Goal: Task Accomplishment & Management: Manage account settings

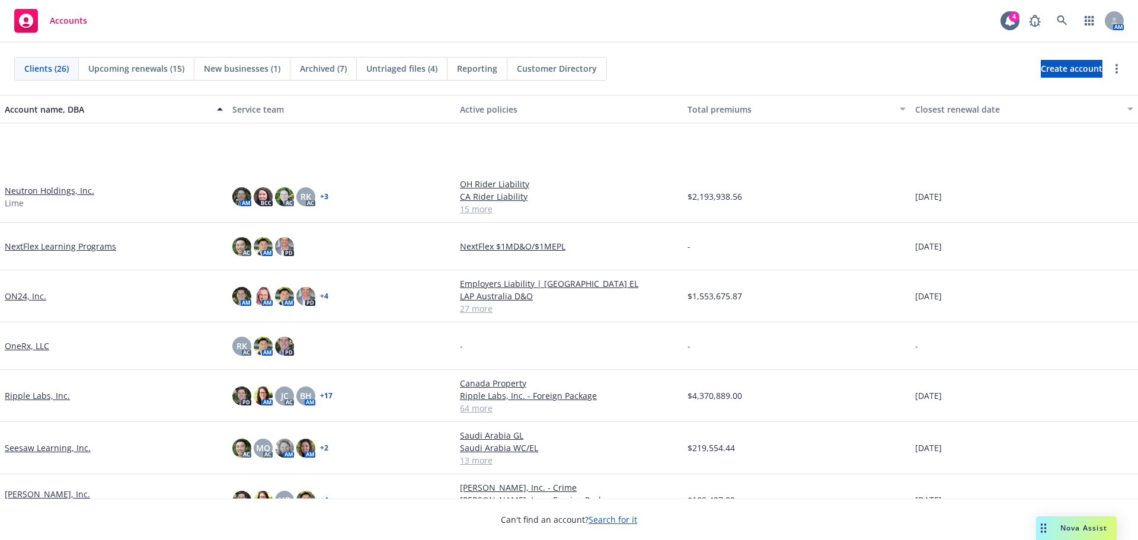
scroll to position [652, 0]
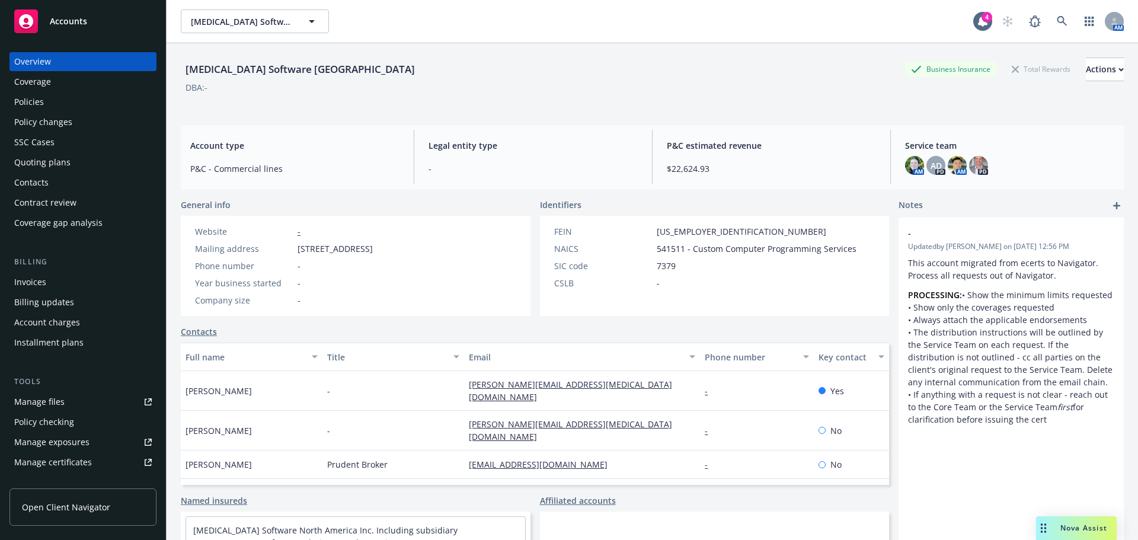
click at [64, 464] on div "Manage certificates" at bounding box center [53, 462] width 78 height 19
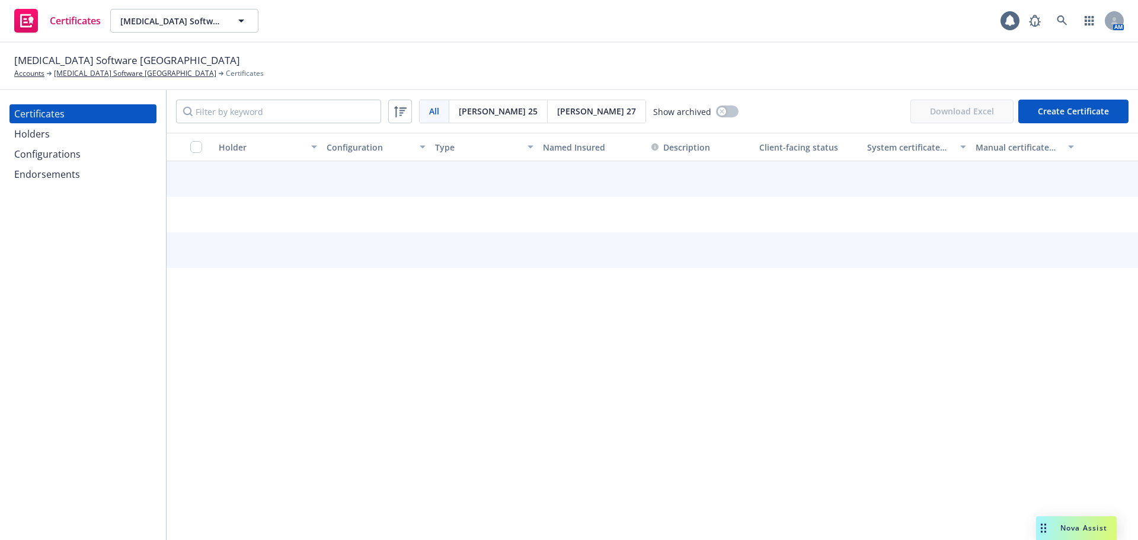
click at [83, 154] on div "Configurations" at bounding box center [83, 154] width 138 height 19
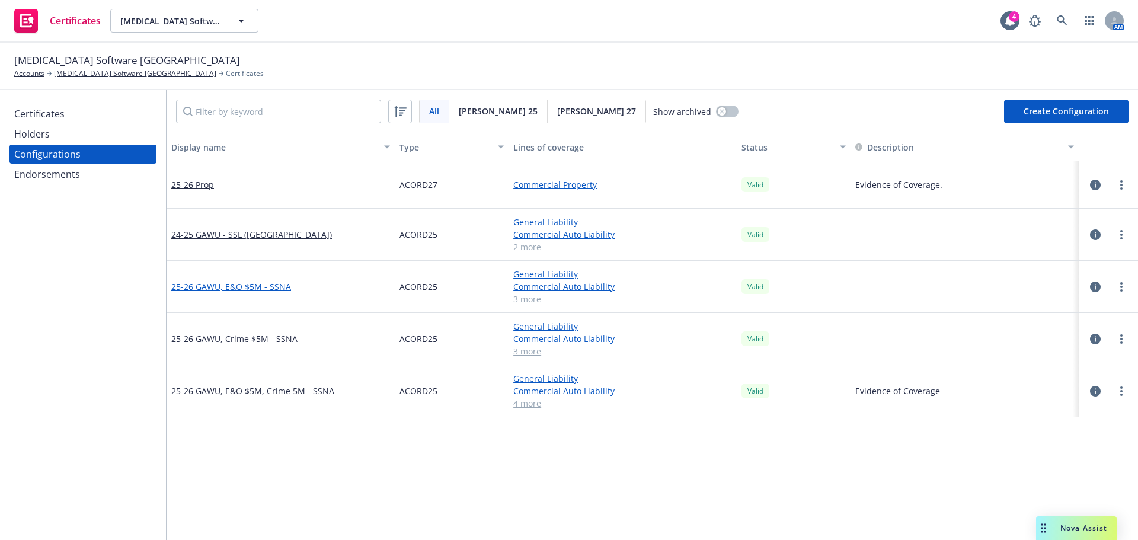
click at [221, 283] on link "25-26 GAWU, E&O $5M - SSNA" at bounding box center [231, 286] width 120 height 12
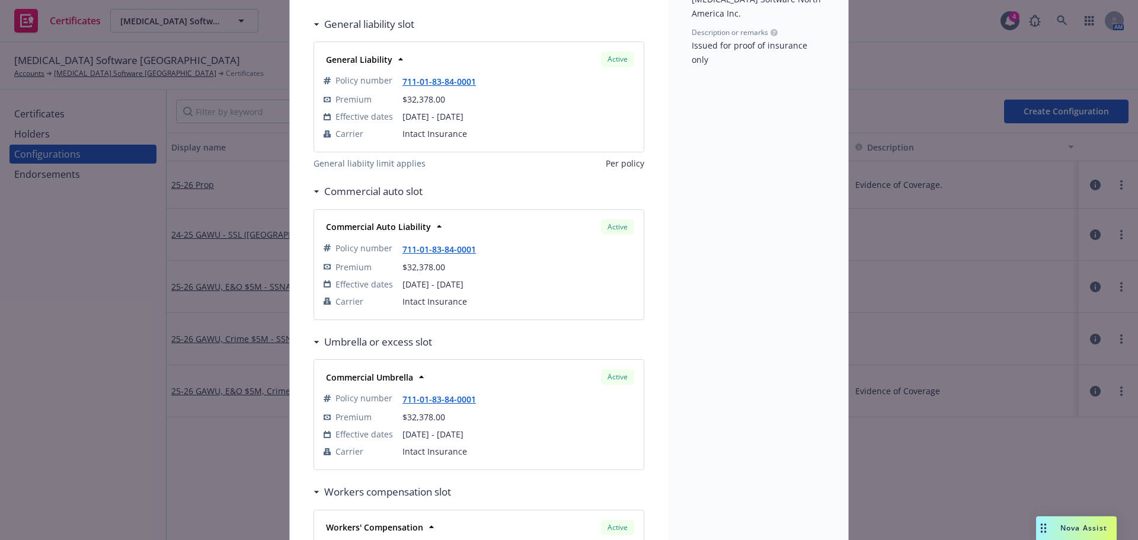
scroll to position [178, 0]
click at [433, 232] on icon at bounding box center [439, 227] width 12 height 12
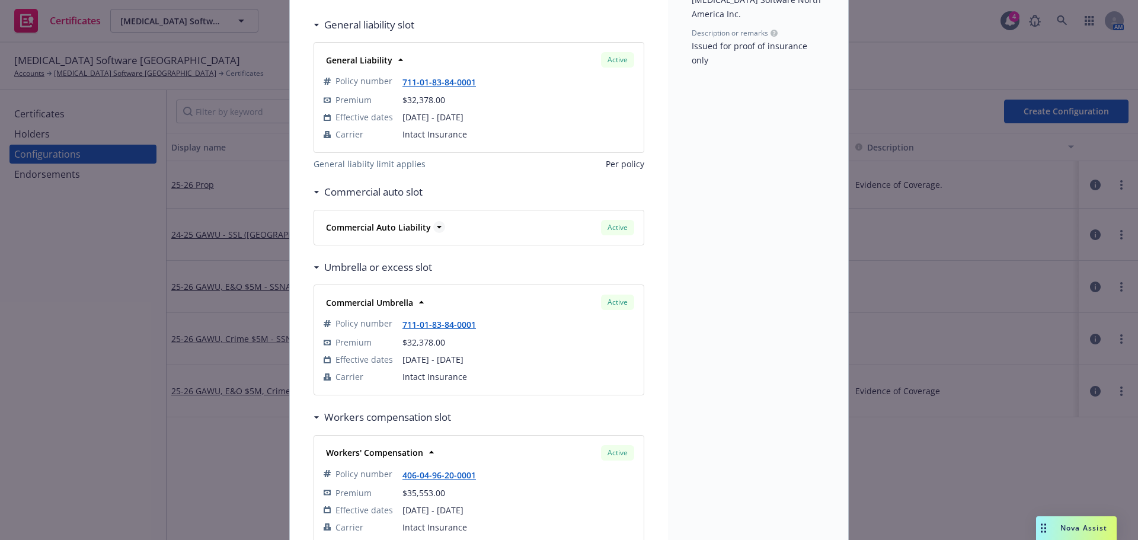
click at [433, 232] on icon at bounding box center [439, 227] width 12 height 12
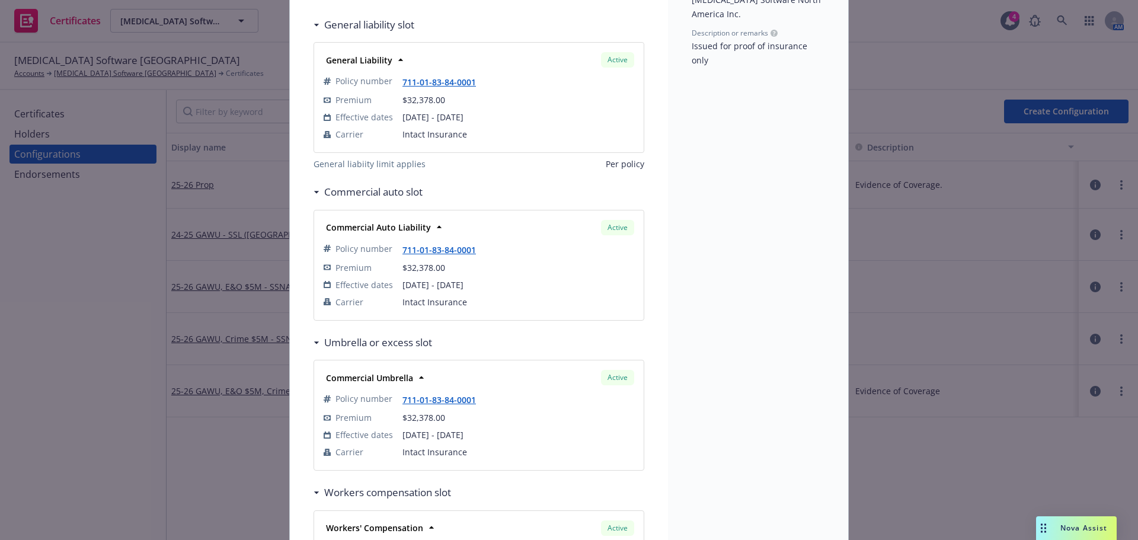
click at [554, 280] on span "01/01/2025 - 01/01/2026" at bounding box center [519, 285] width 232 height 12
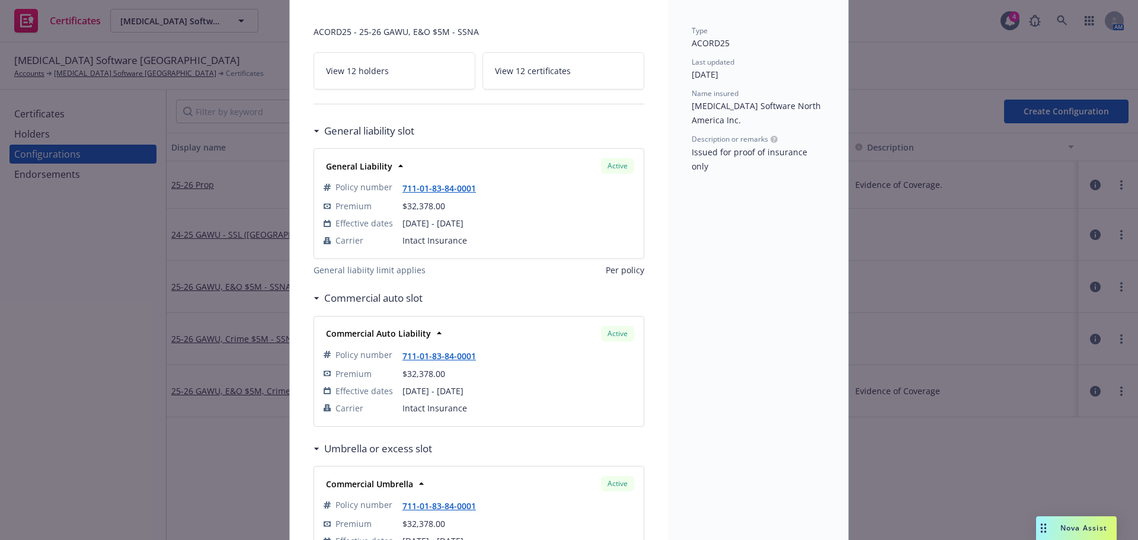
scroll to position [0, 0]
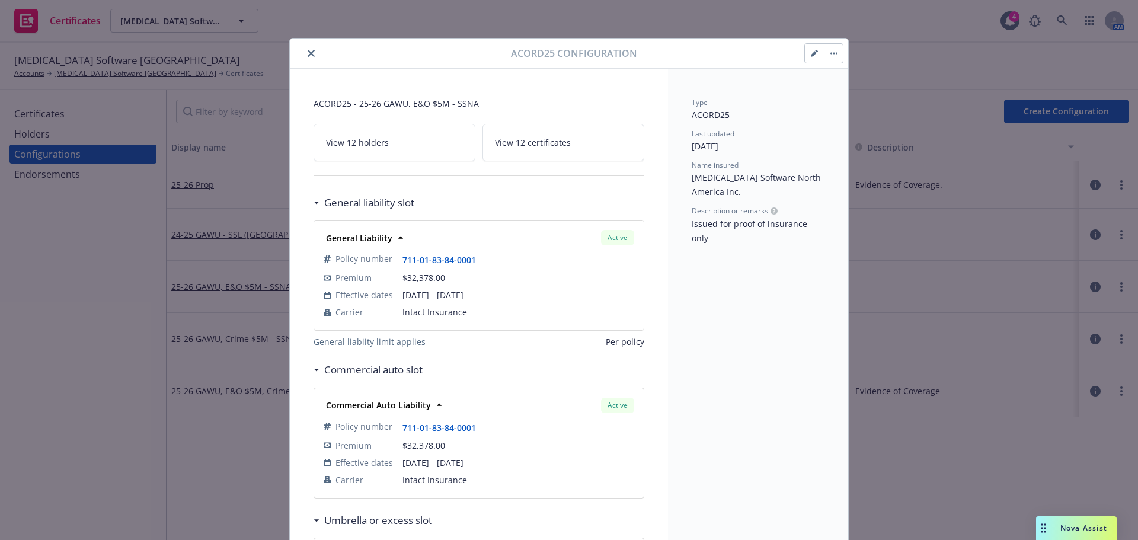
click at [811, 53] on icon "button" at bounding box center [814, 54] width 6 height 6
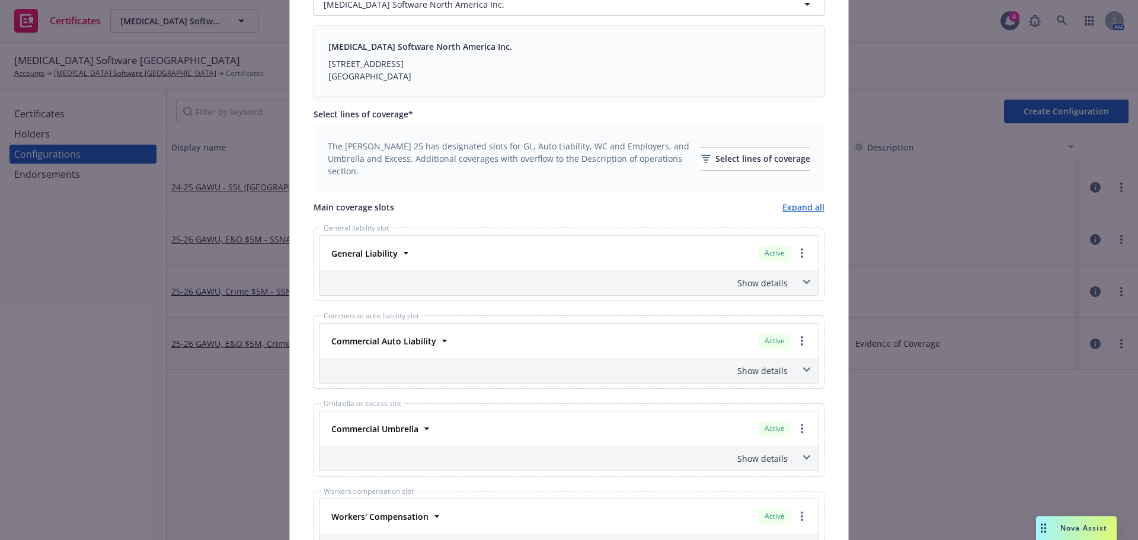
scroll to position [296, 0]
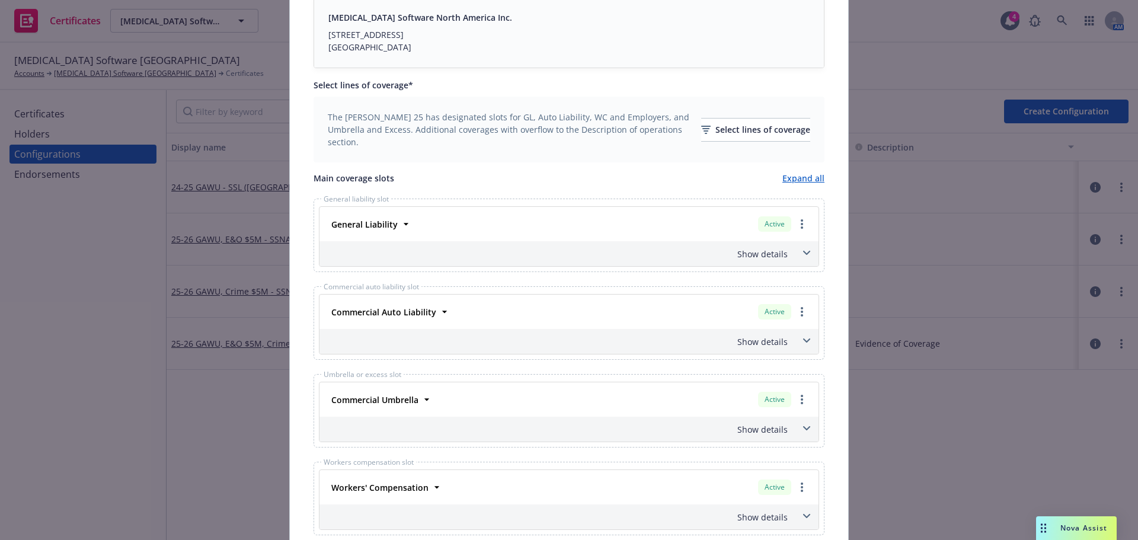
click at [487, 317] on div "Commercial Auto Liability Active" at bounding box center [569, 312] width 485 height 20
click at [786, 342] on div "Show details" at bounding box center [569, 341] width 499 height 25
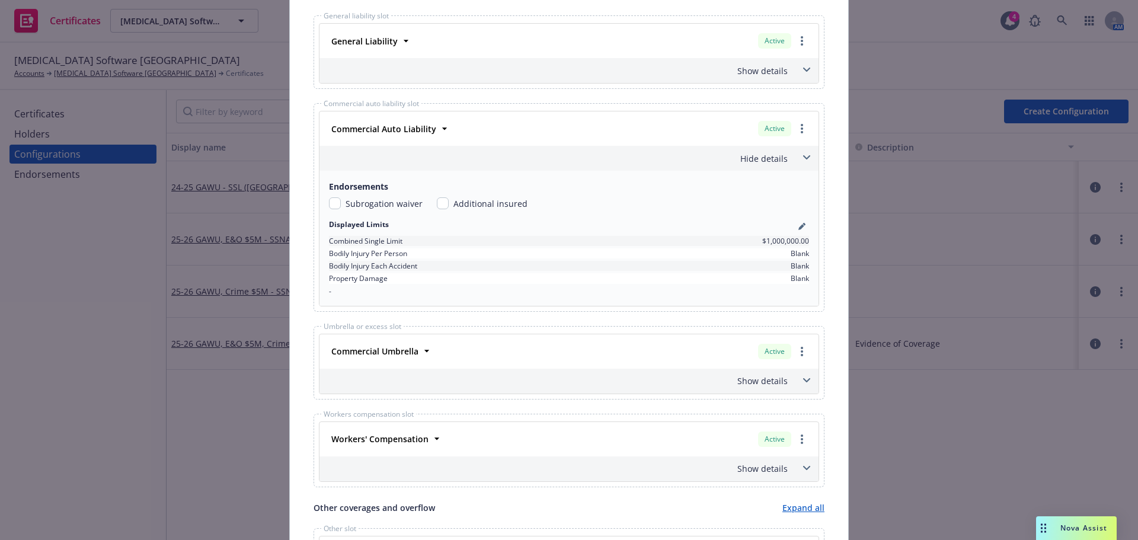
scroll to position [534, 0]
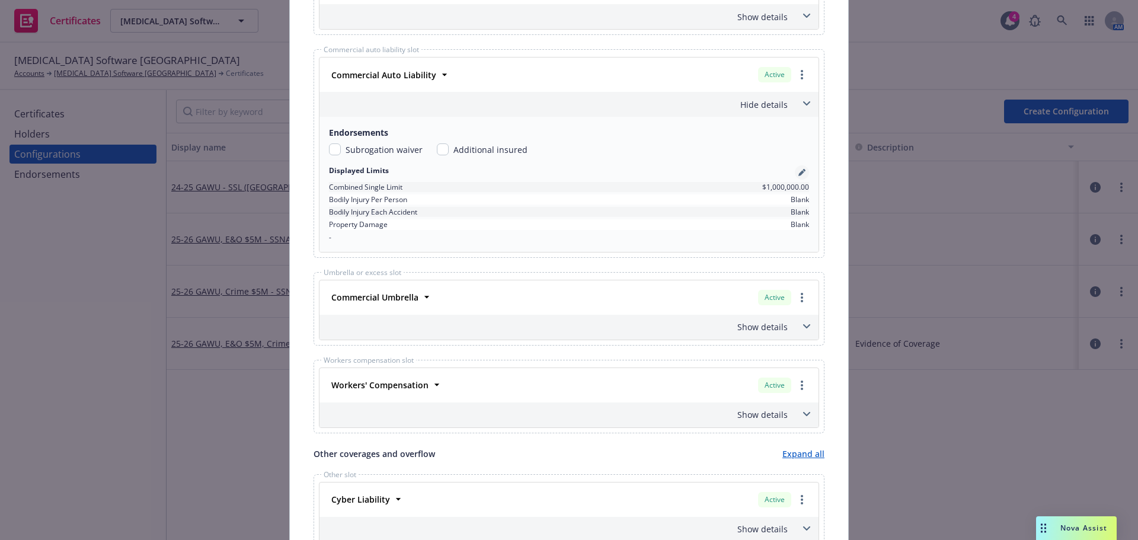
click at [799, 172] on icon "pencil" at bounding box center [802, 173] width 6 height 6
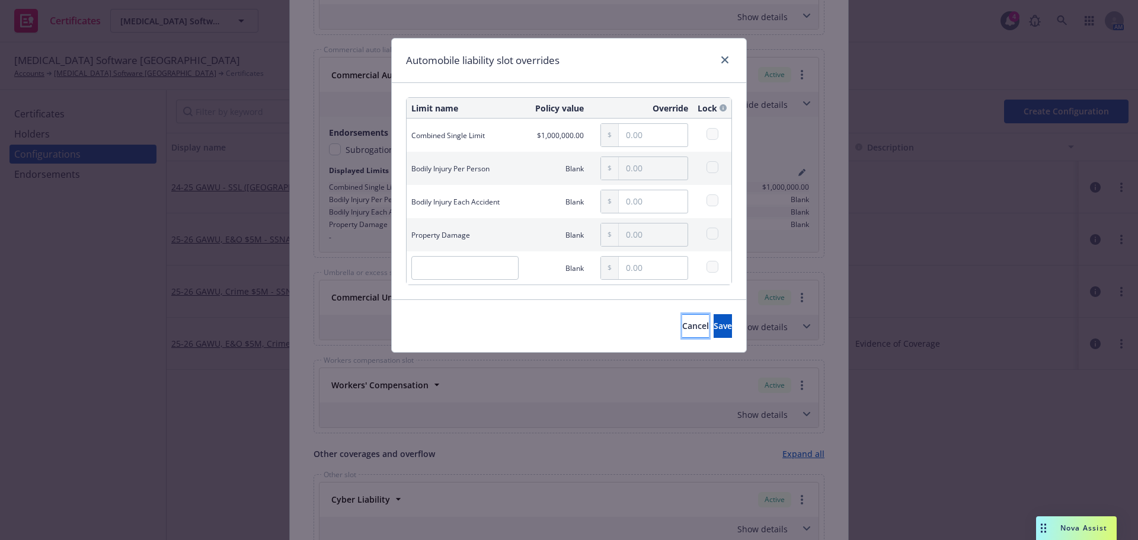
click at [682, 325] on span "Cancel" at bounding box center [695, 325] width 27 height 11
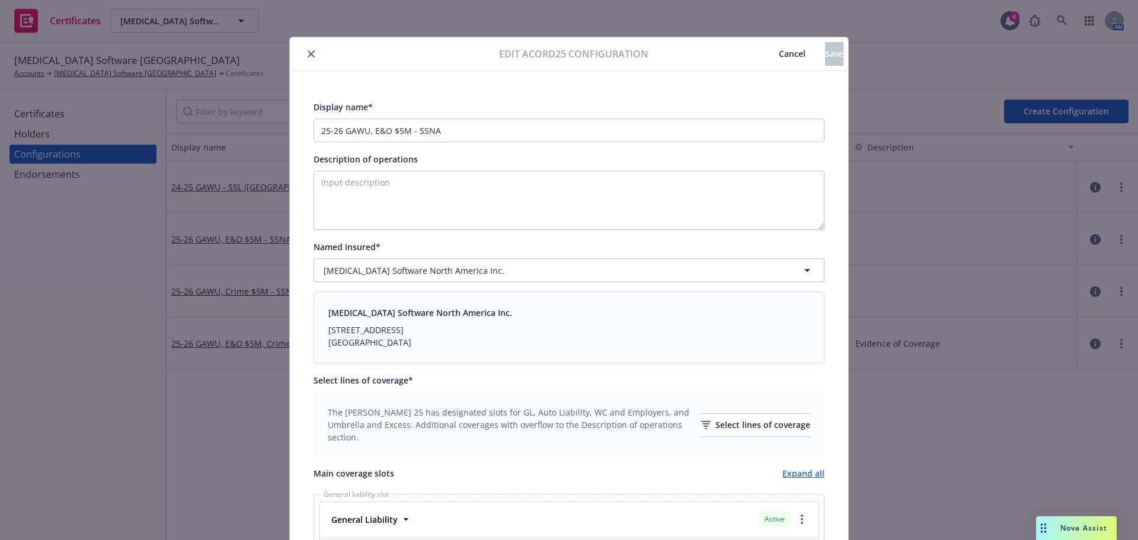
scroll to position [0, 0]
click at [304, 58] on button "close" at bounding box center [311, 55] width 14 height 14
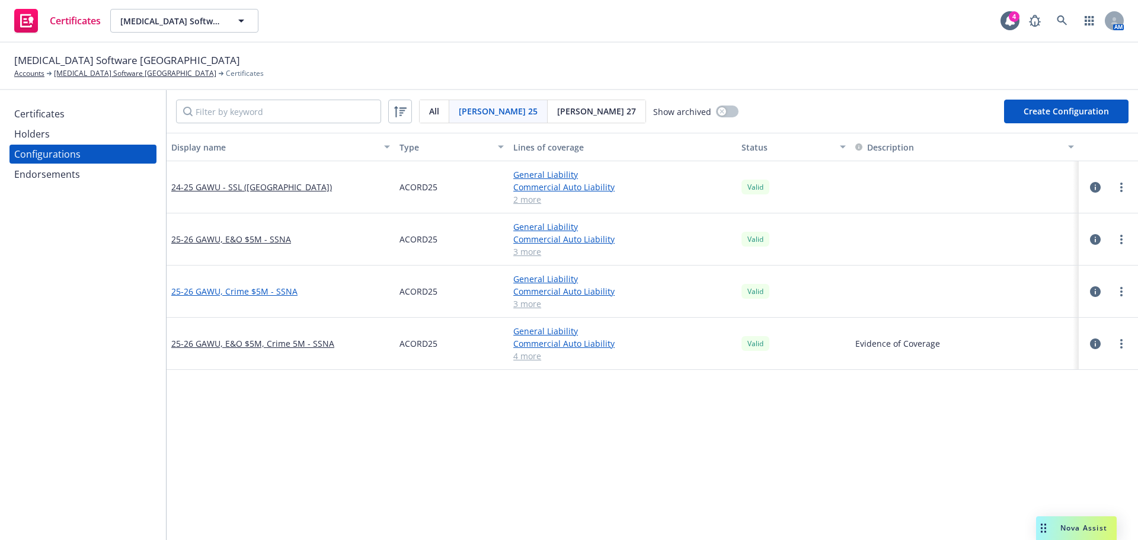
click at [256, 295] on link "25-26 GAWU, Crime $5M - SSNA" at bounding box center [234, 291] width 126 height 12
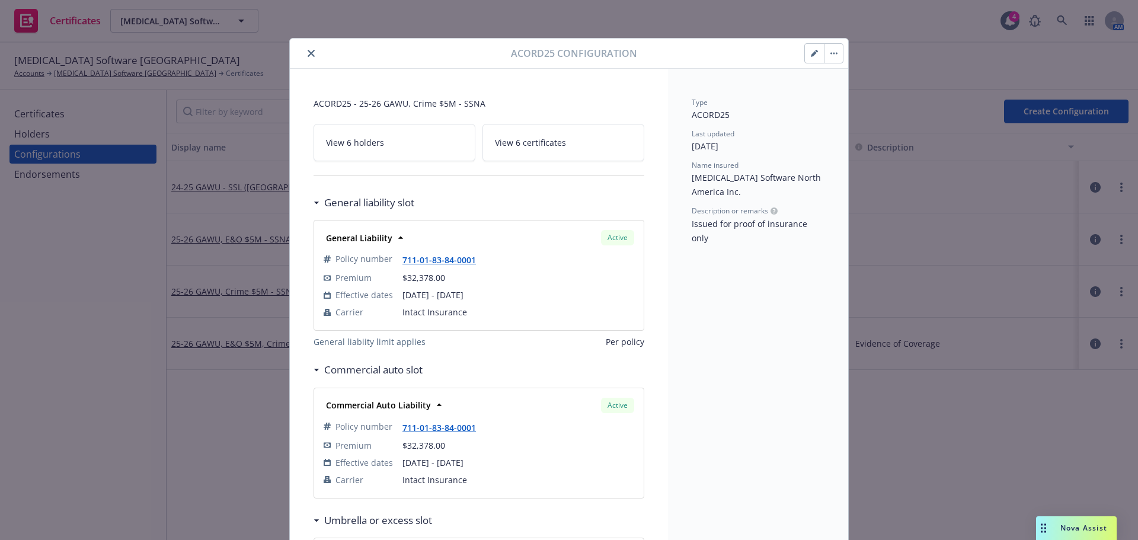
click at [811, 55] on icon "button" at bounding box center [814, 53] width 7 height 7
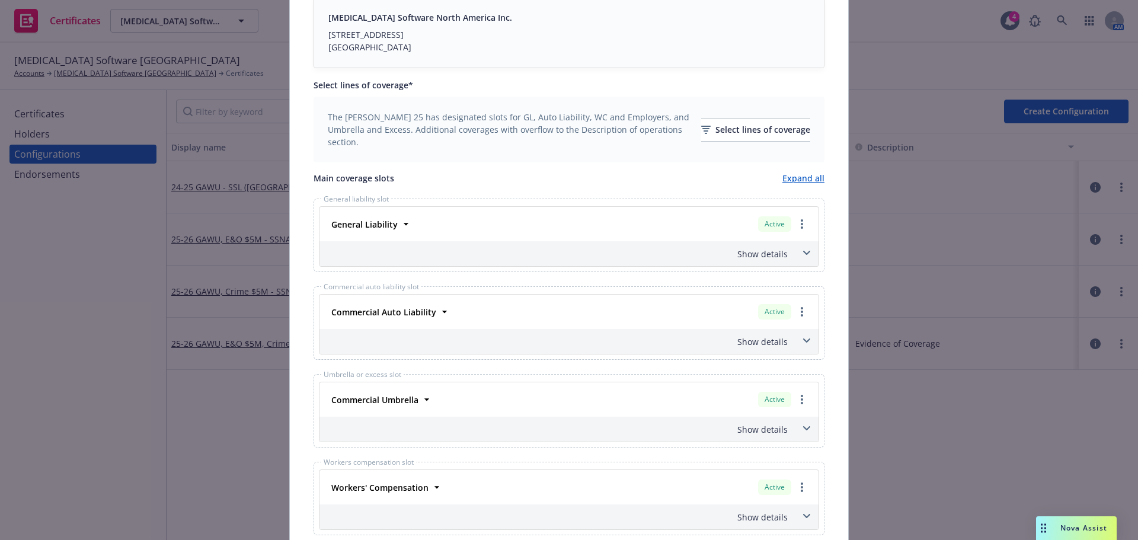
scroll to position [356, 0]
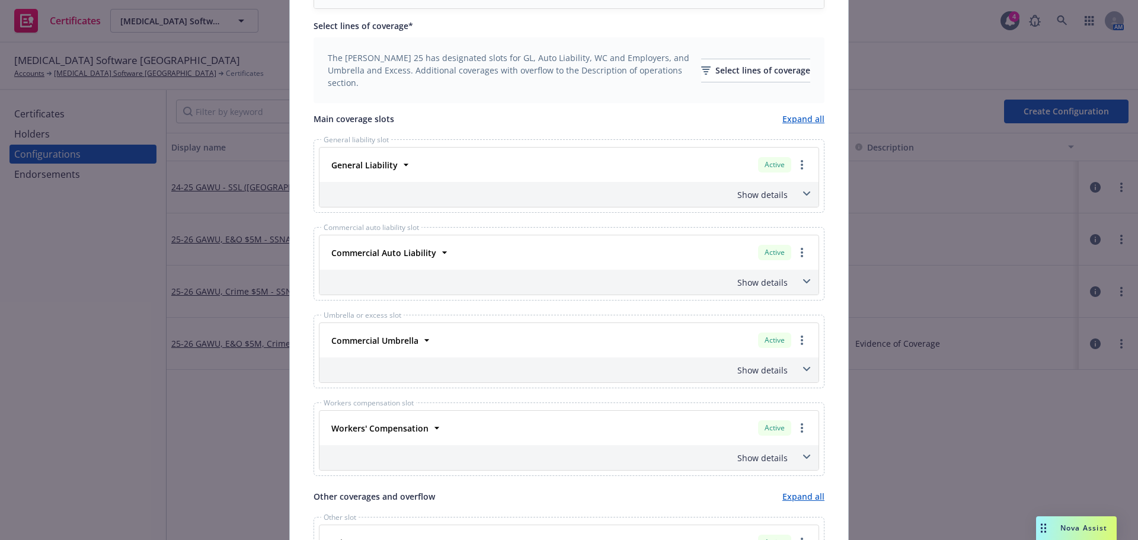
click at [790, 281] on div "Show details" at bounding box center [569, 282] width 499 height 25
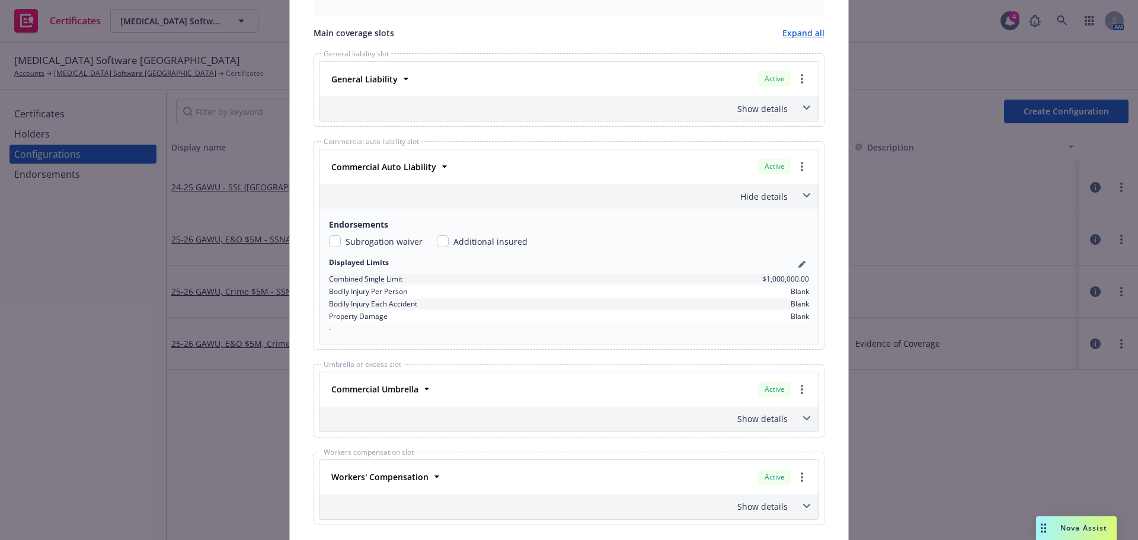
scroll to position [474, 0]
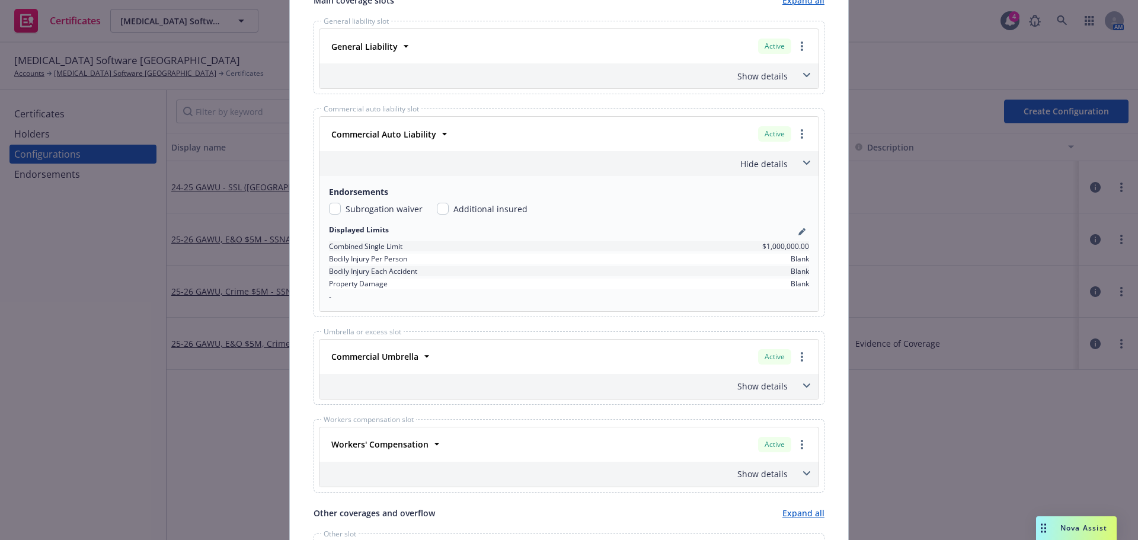
click at [774, 151] on div "Commercial Auto Liability Active Policy number 711-01-83-84-0001 Premium $32,37…" at bounding box center [569, 134] width 499 height 34
click at [767, 161] on div "Hide details" at bounding box center [555, 164] width 466 height 12
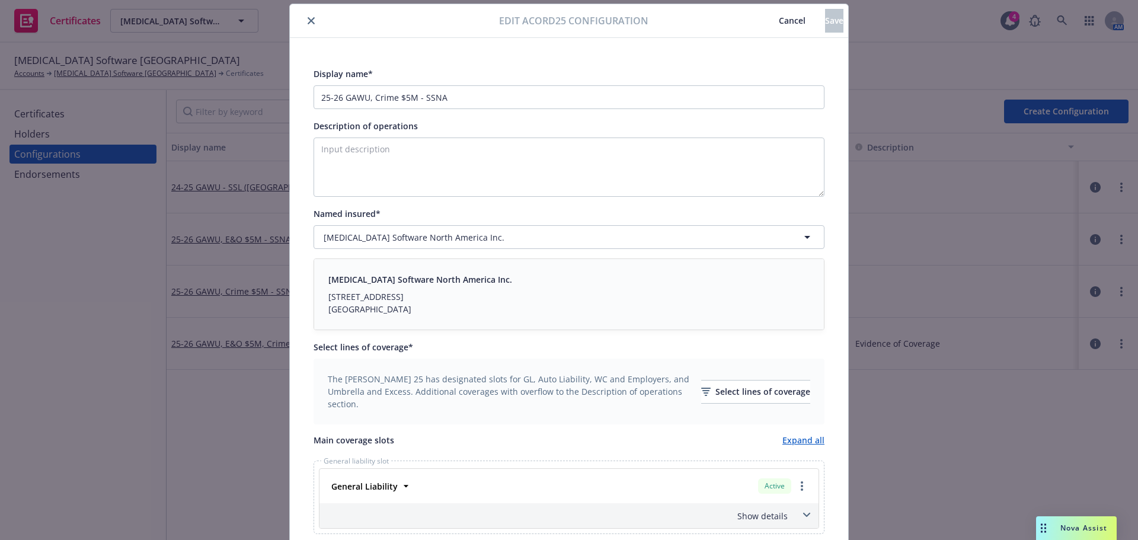
scroll to position [0, 0]
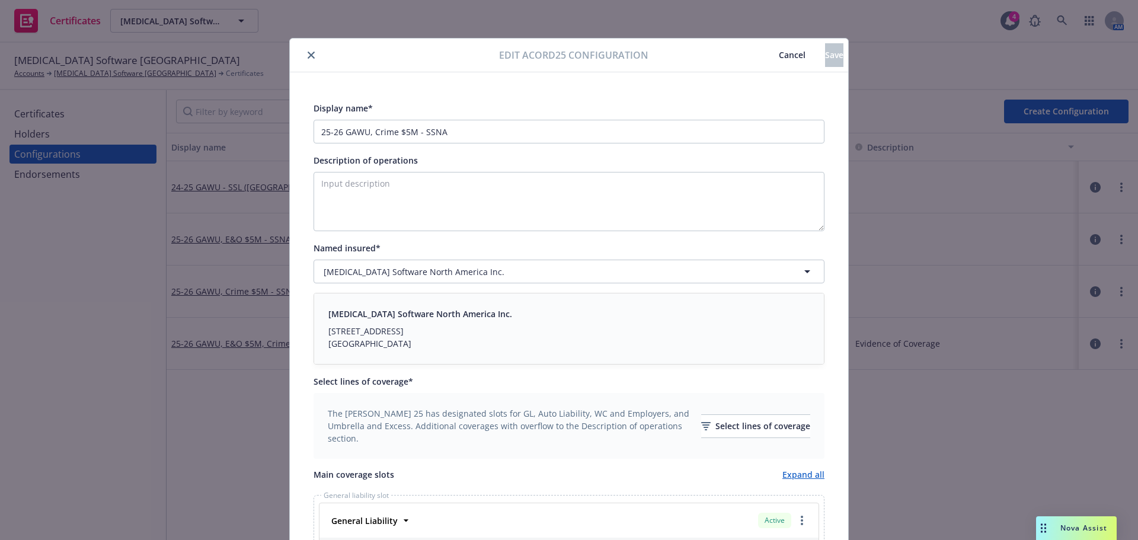
click at [308, 53] on icon "close" at bounding box center [311, 55] width 7 height 7
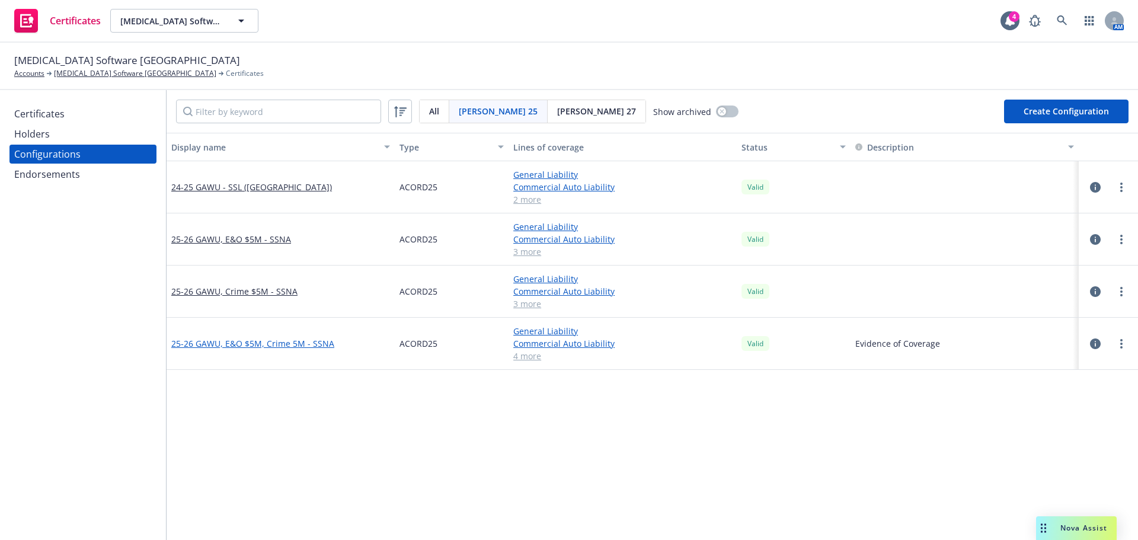
click at [294, 344] on link "25-26 GAWU, E&O $5M, Crime 5M - SSNA" at bounding box center [252, 343] width 163 height 12
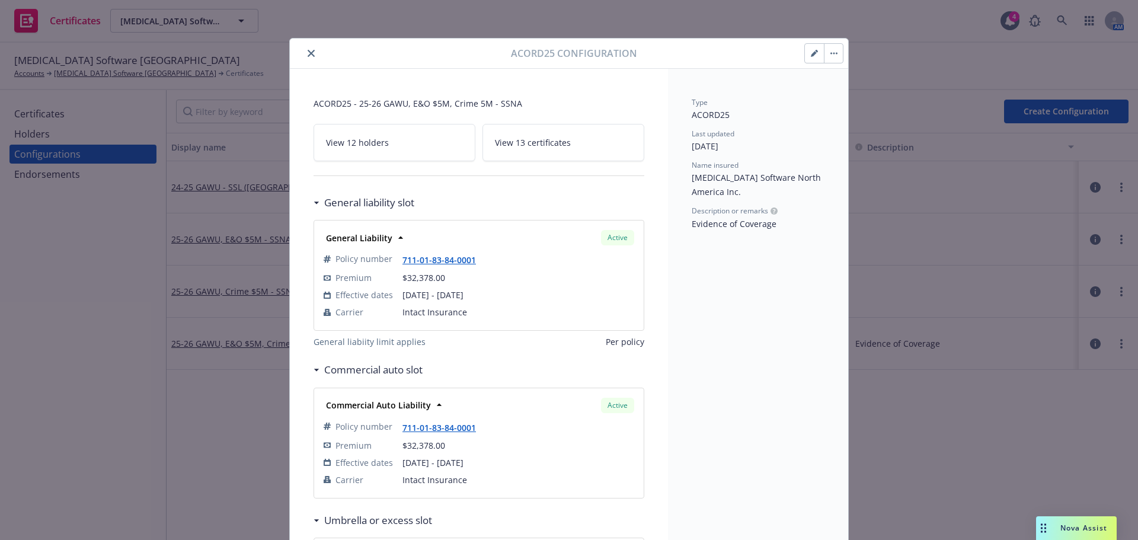
click at [806, 58] on button "button" at bounding box center [814, 53] width 19 height 19
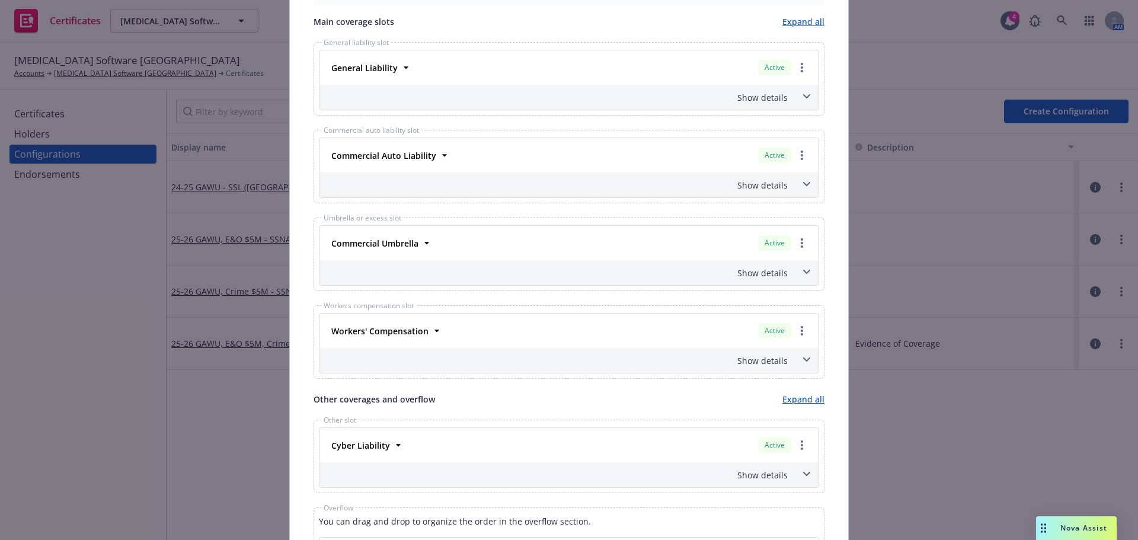
scroll to position [474, 0]
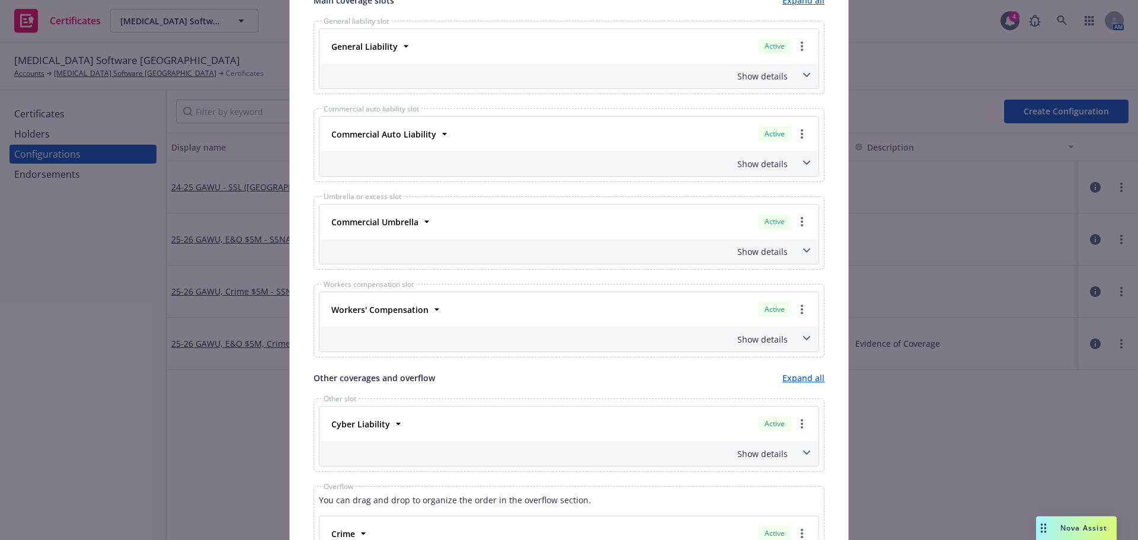
click at [543, 214] on div "Commercial Umbrella Active" at bounding box center [569, 222] width 485 height 20
click at [747, 165] on div "Show details" at bounding box center [555, 164] width 466 height 12
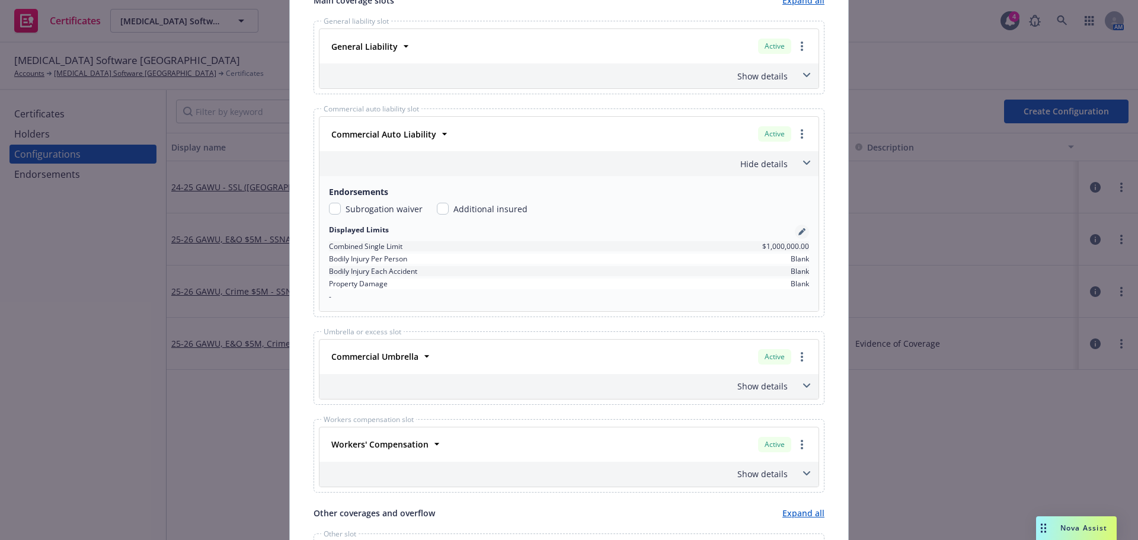
click at [799, 229] on icon "pencil" at bounding box center [802, 231] width 7 height 7
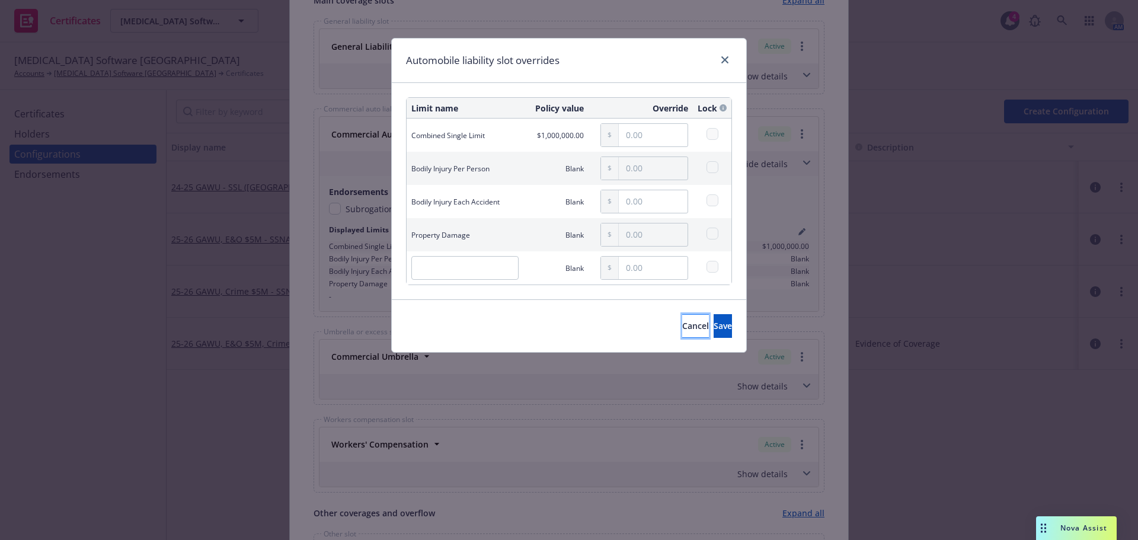
click at [682, 327] on button "Cancel" at bounding box center [695, 326] width 27 height 24
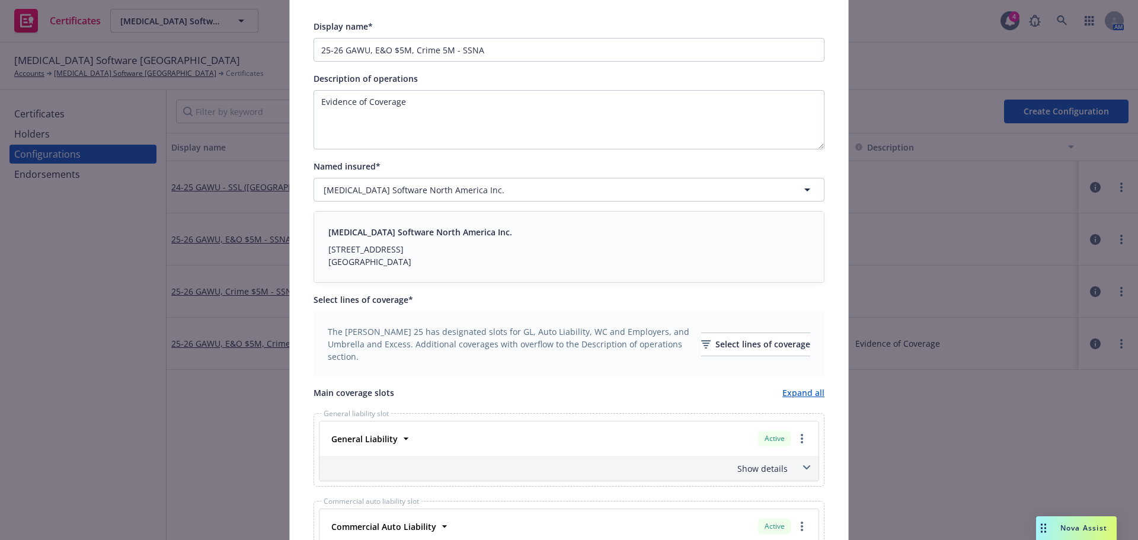
scroll to position [0, 0]
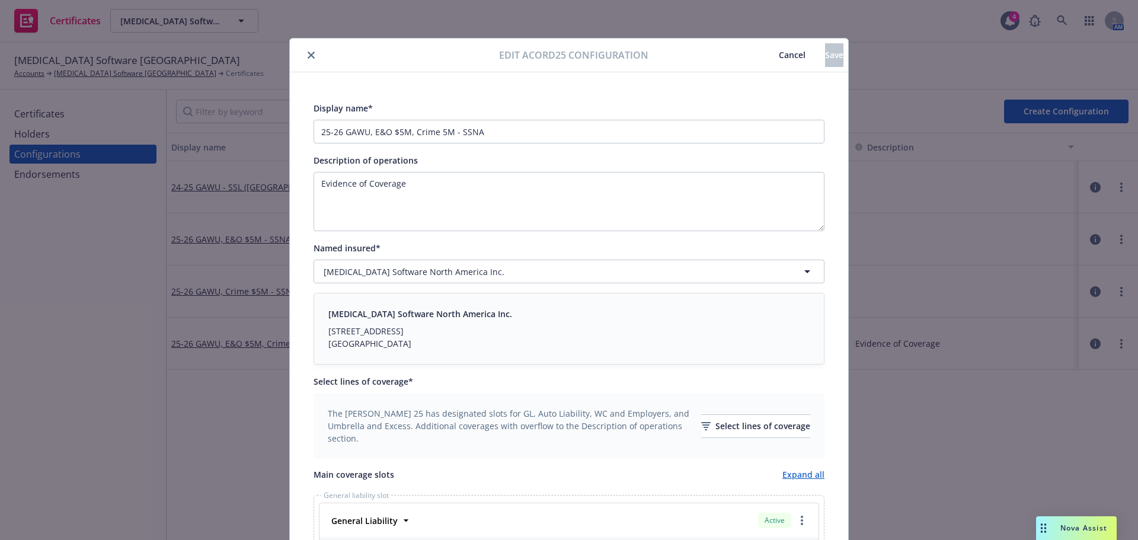
click at [308, 53] on icon "close" at bounding box center [311, 55] width 7 height 7
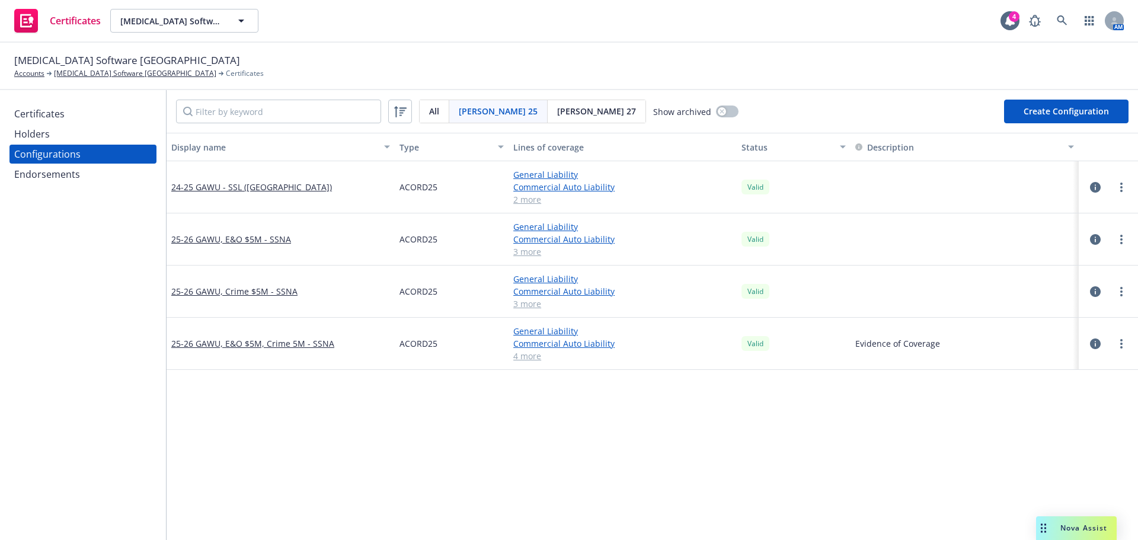
click at [41, 132] on div "Holders" at bounding box center [32, 134] width 36 height 19
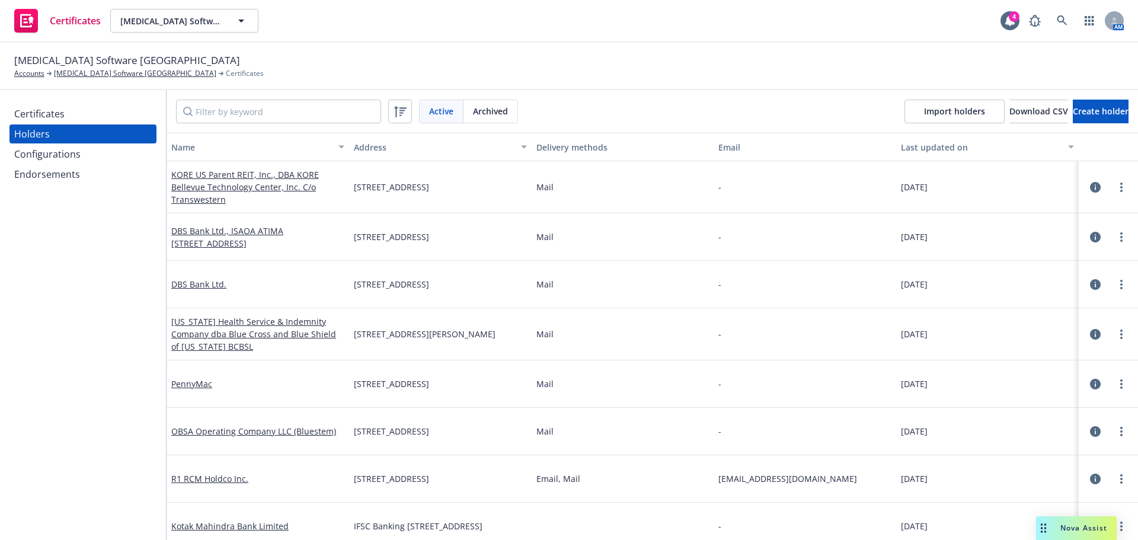
click at [257, 180] on div "KORE US Parent REIT, Inc., DBA KORE Bellevue Technology Center, Inc. C/o Transw…" at bounding box center [257, 186] width 173 height 37
click at [199, 190] on link "KORE US Parent REIT, Inc., DBA KORE Bellevue Technology Center, Inc. C/o Transw…" at bounding box center [245, 187] width 148 height 36
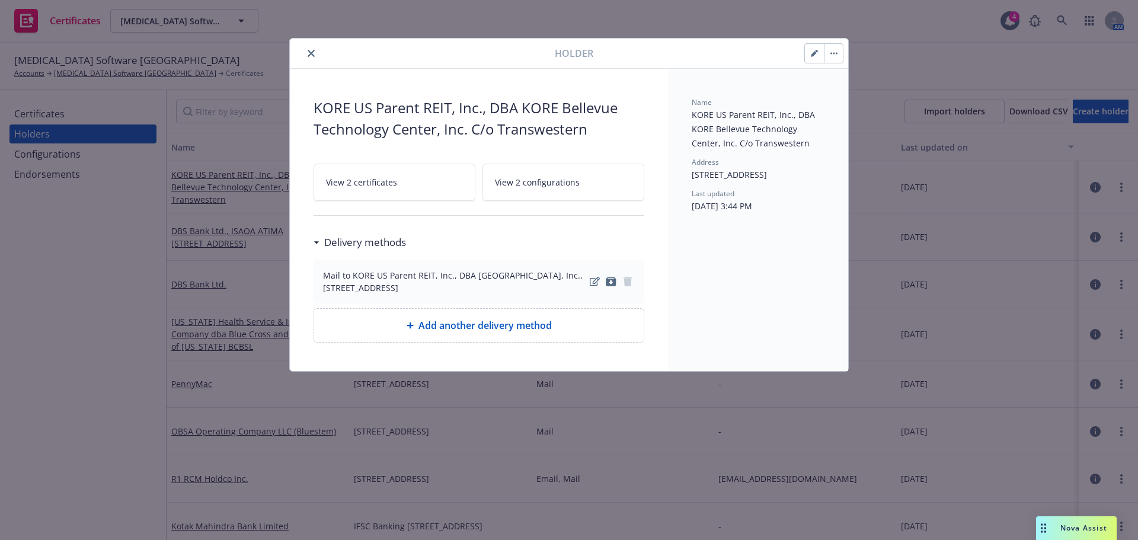
click at [810, 56] on button "button" at bounding box center [814, 53] width 19 height 19
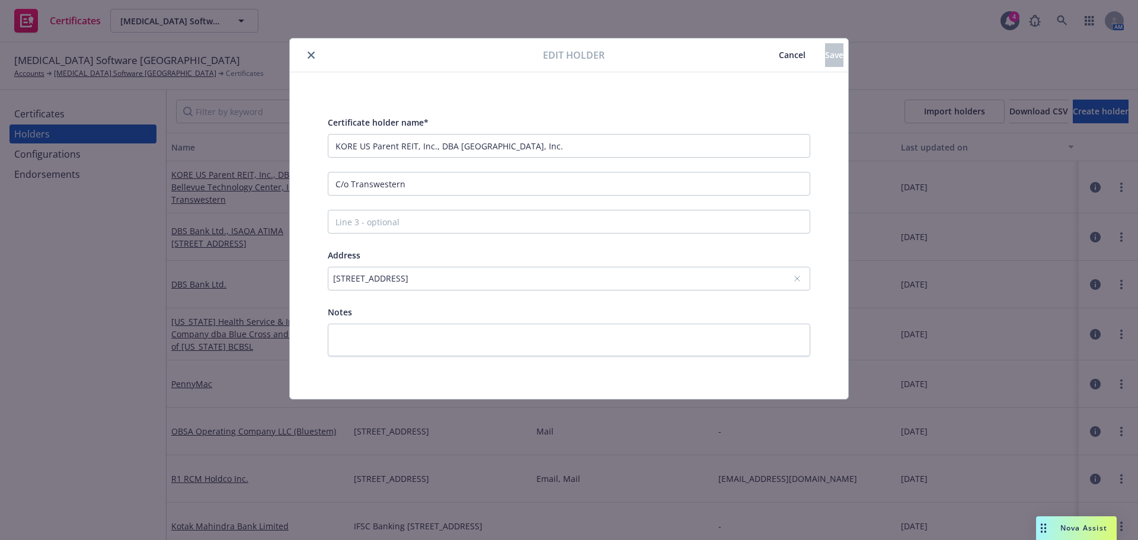
click at [311, 56] on icon "close" at bounding box center [311, 55] width 7 height 7
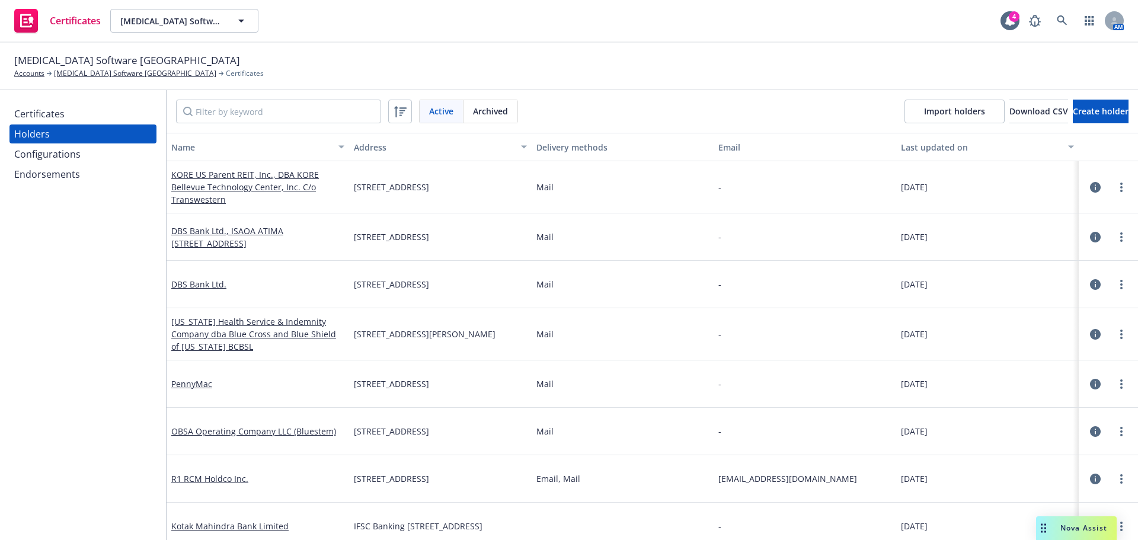
click at [65, 114] on div "Certificates" at bounding box center [83, 113] width 138 height 19
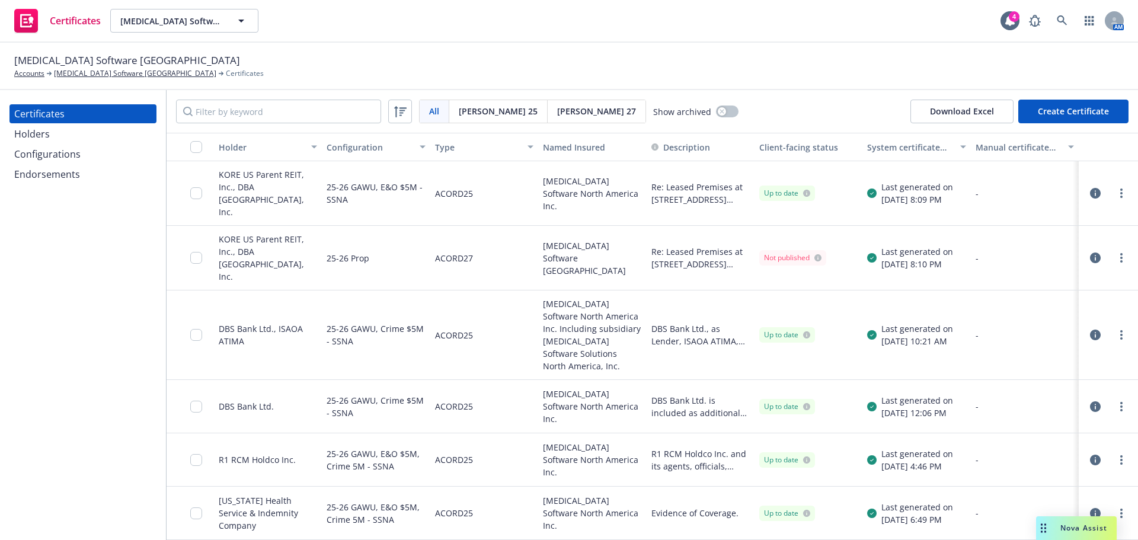
click at [257, 189] on div "KORE US Parent REIT, Inc., DBA KORE Bellevue Technology Center, Inc." at bounding box center [268, 193] width 98 height 50
click at [1090, 190] on icon "button" at bounding box center [1095, 193] width 11 height 11
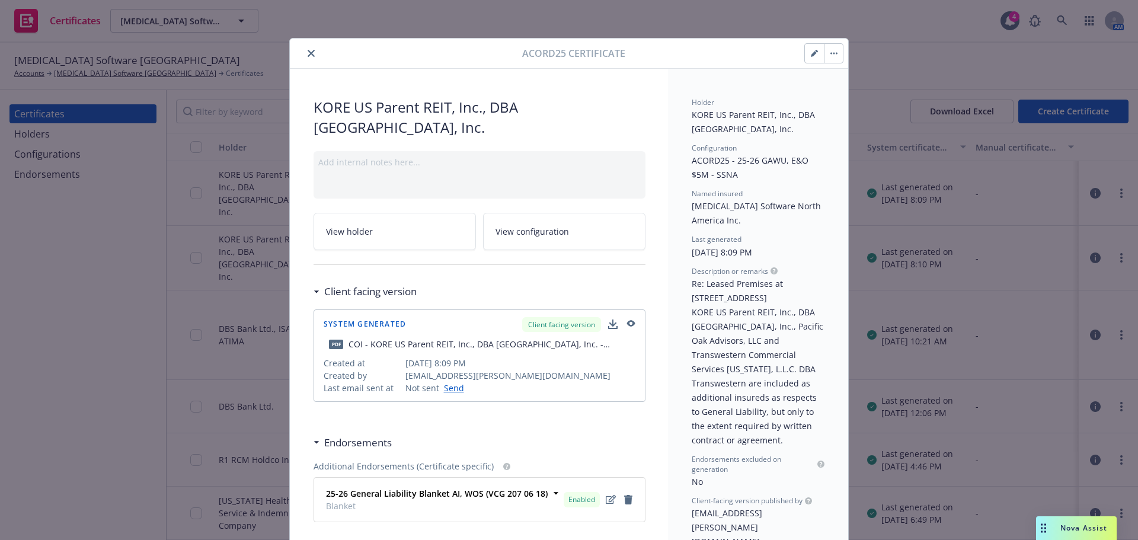
click at [810, 48] on button "button" at bounding box center [814, 53] width 19 height 19
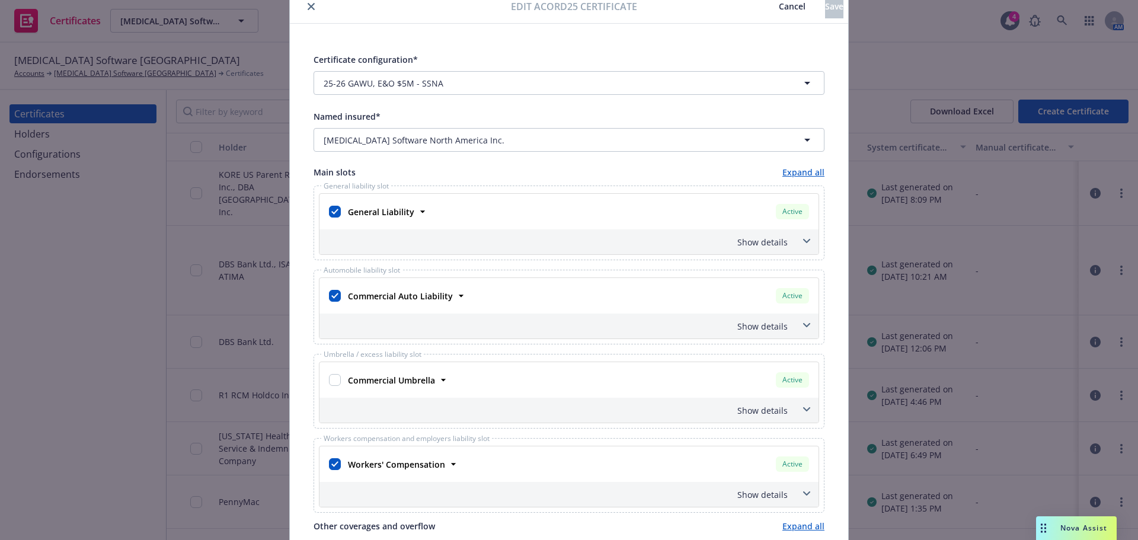
scroll to position [59, 0]
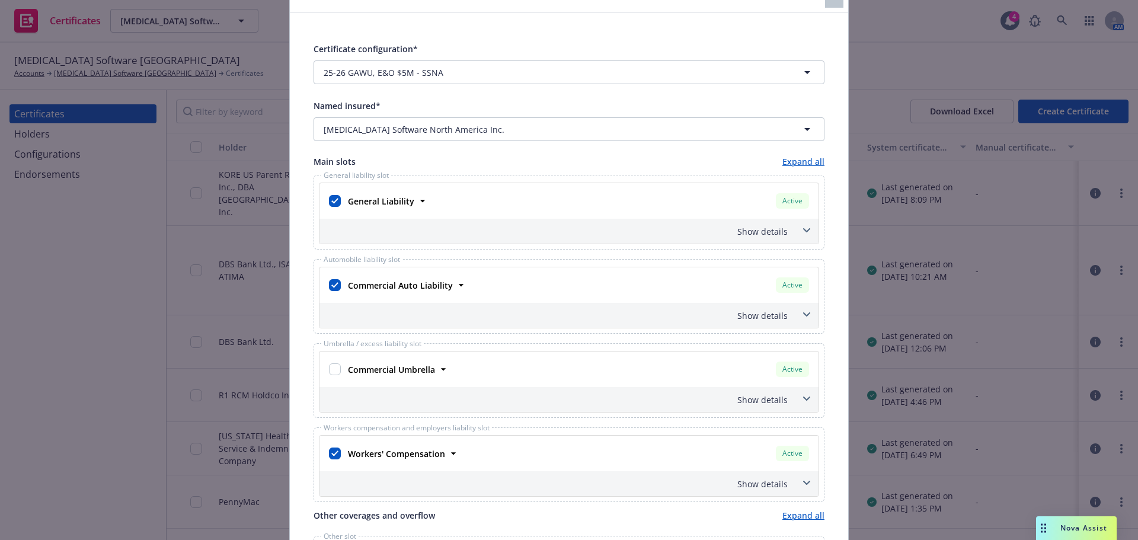
click at [777, 316] on div "Show details" at bounding box center [555, 315] width 466 height 12
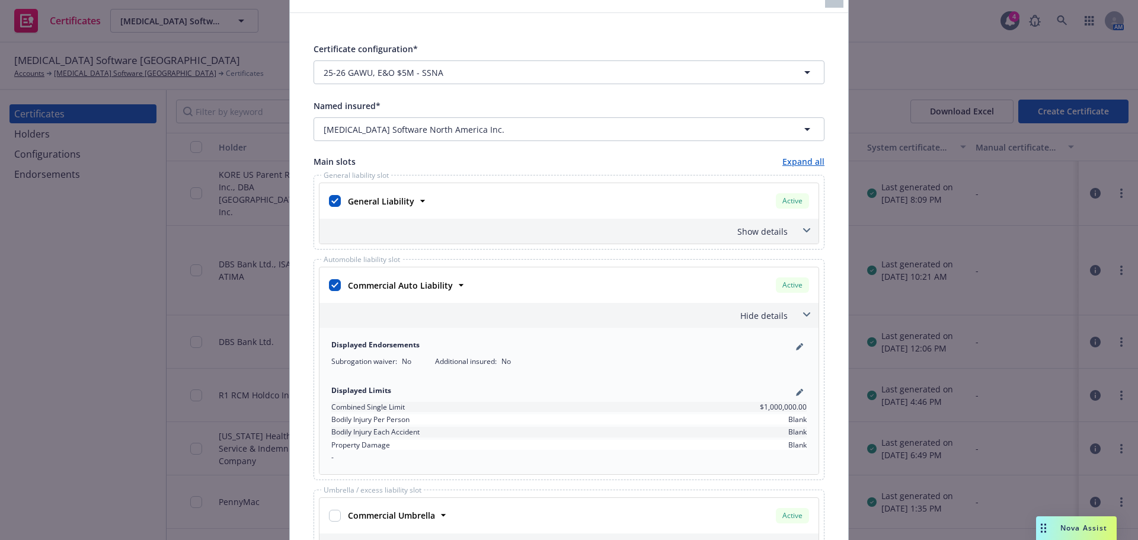
scroll to position [119, 0]
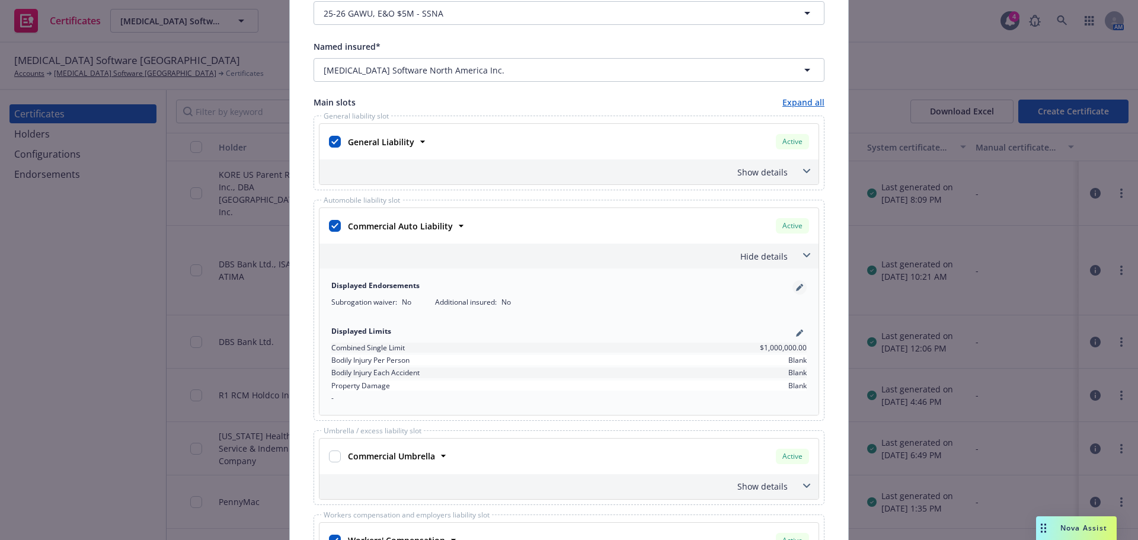
click at [797, 292] on link "pencil" at bounding box center [800, 287] width 14 height 14
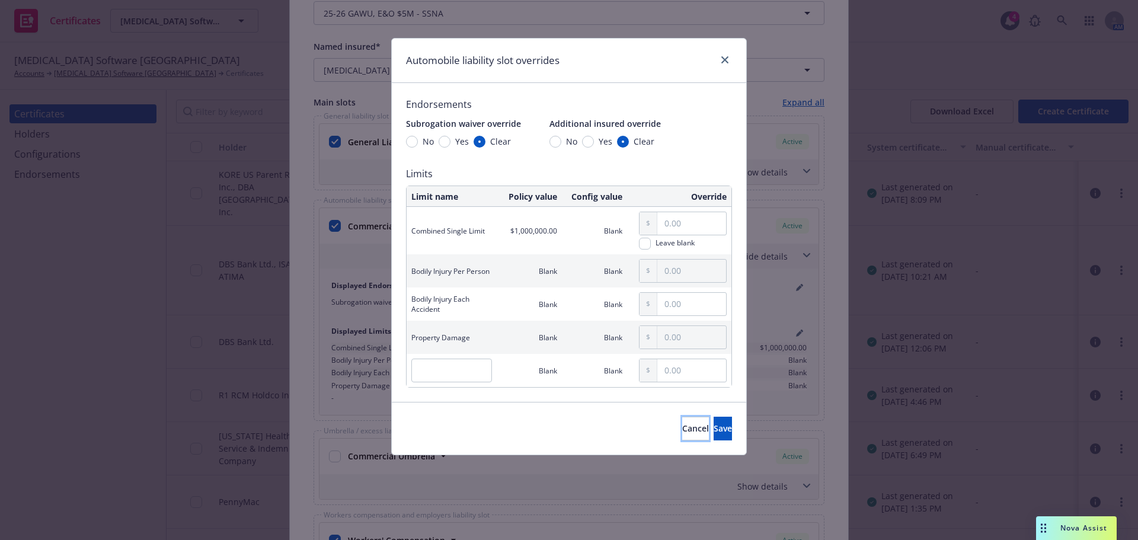
drag, startPoint x: 651, startPoint y: 429, endPoint x: 654, endPoint y: 423, distance: 7.2
click at [682, 429] on button "Cancel" at bounding box center [695, 429] width 27 height 24
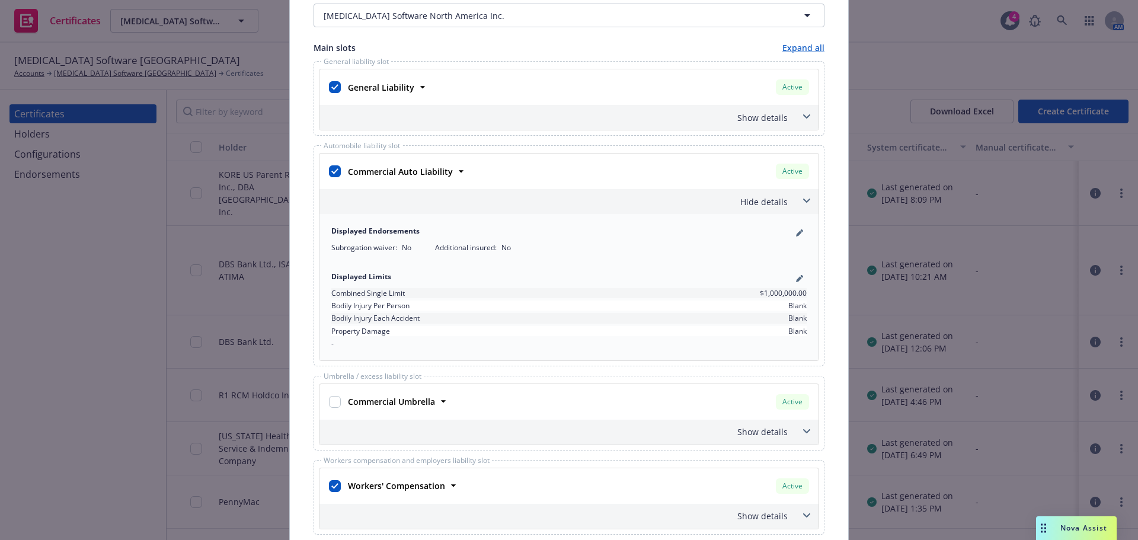
scroll to position [178, 0]
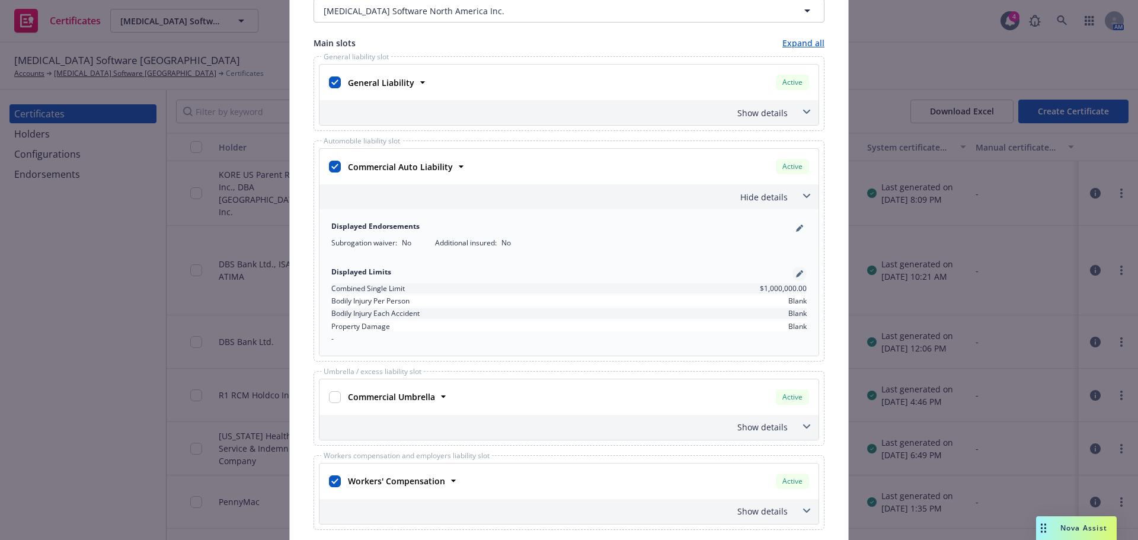
click at [796, 274] on icon "pencil" at bounding box center [799, 275] width 6 height 6
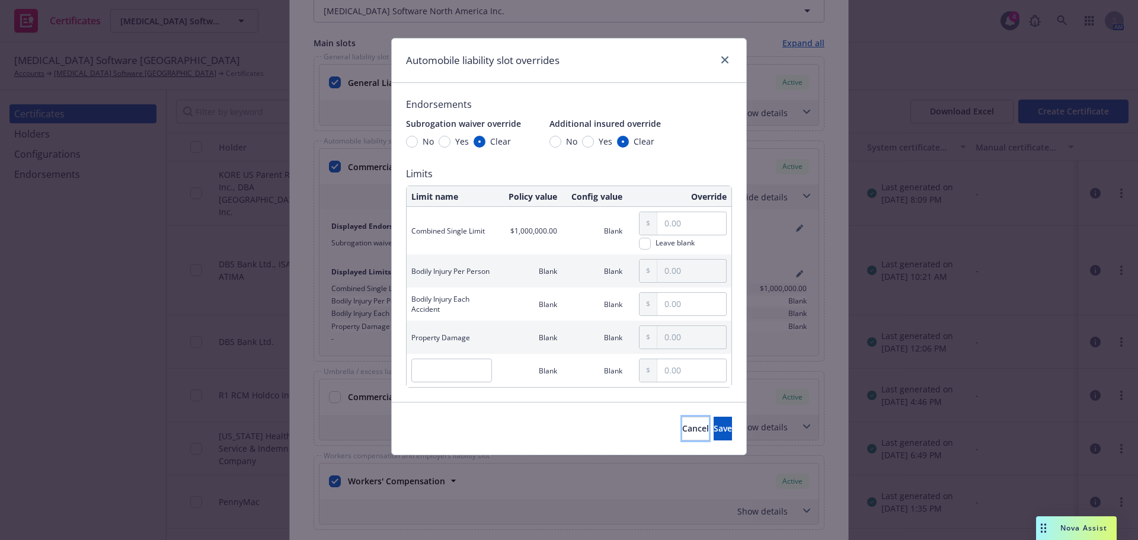
drag, startPoint x: 626, startPoint y: 419, endPoint x: 631, endPoint y: 403, distance: 16.9
click at [682, 418] on button "Cancel" at bounding box center [695, 429] width 27 height 24
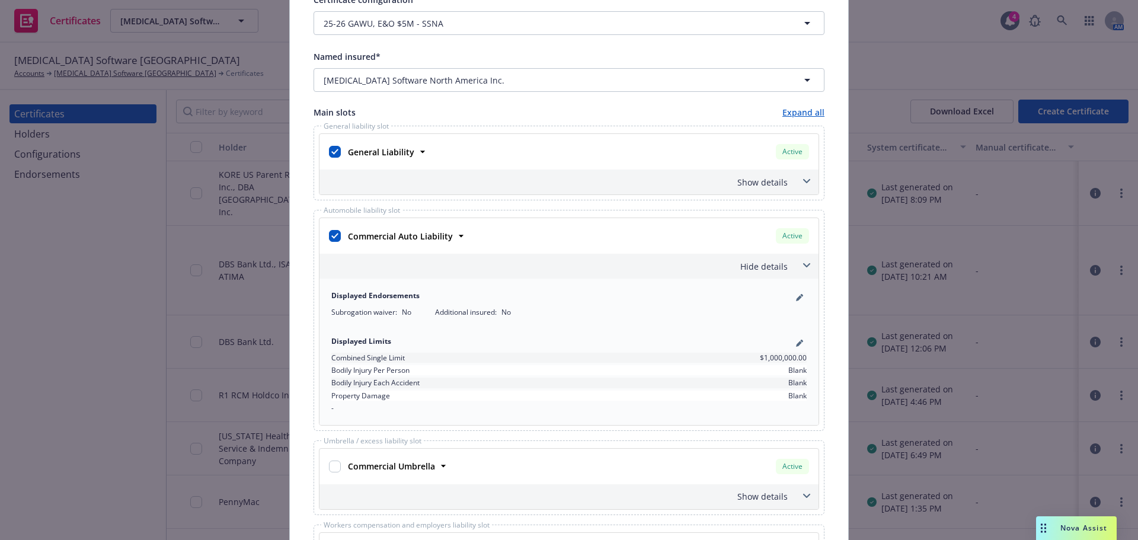
scroll to position [0, 0]
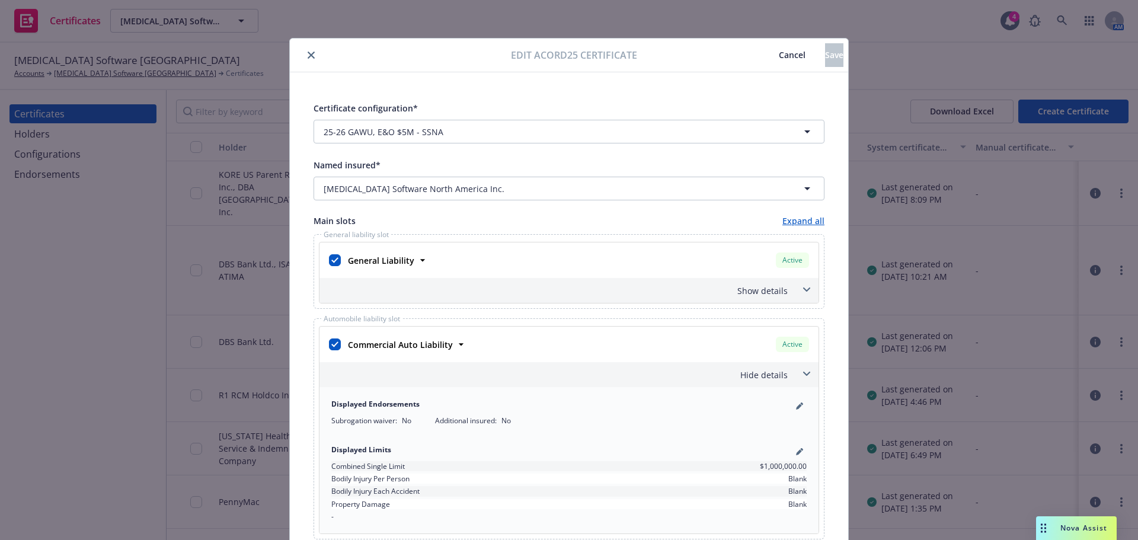
click at [311, 54] on button "close" at bounding box center [311, 55] width 14 height 14
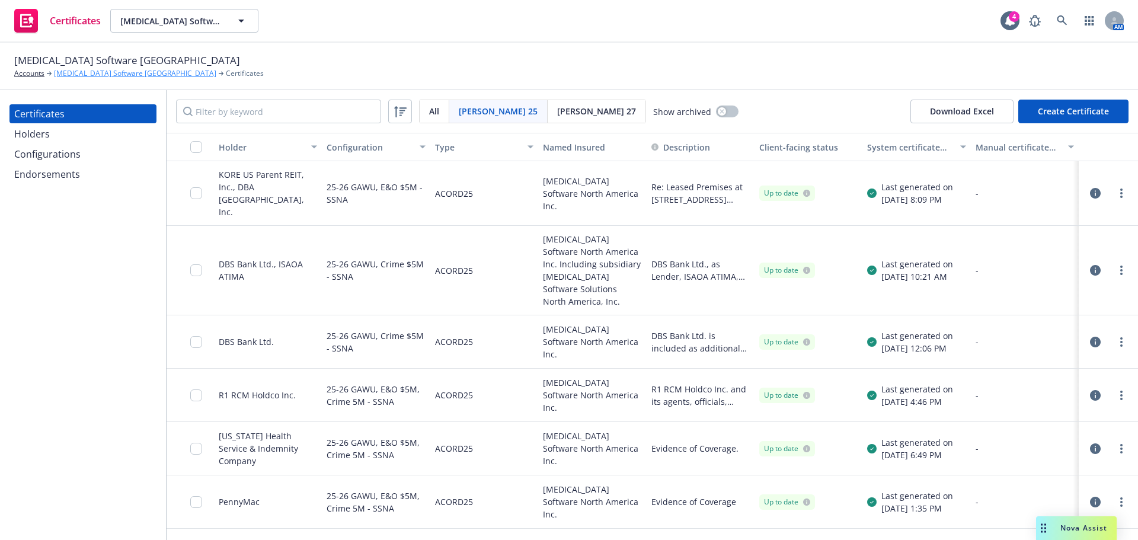
click at [117, 72] on link "[MEDICAL_DATA] Software [GEOGRAPHIC_DATA]" at bounding box center [135, 73] width 162 height 11
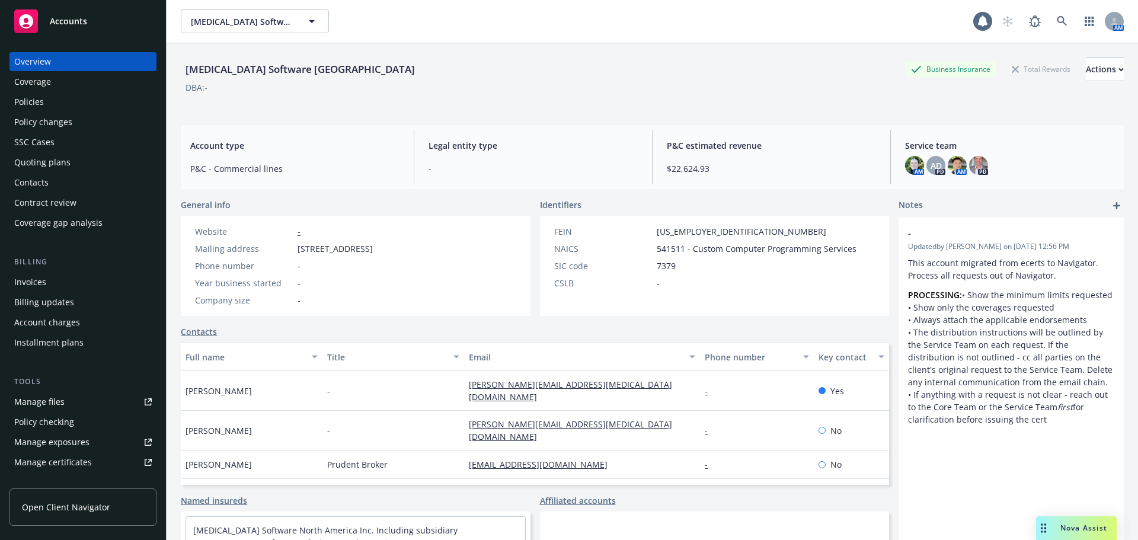
click at [65, 85] on div "Coverage" at bounding box center [83, 81] width 138 height 19
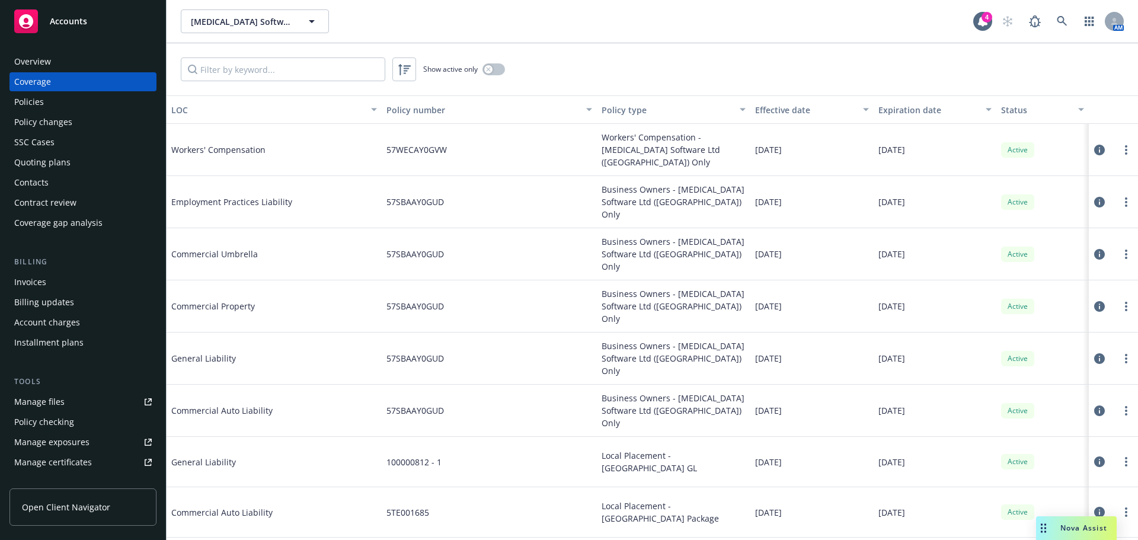
scroll to position [59, 0]
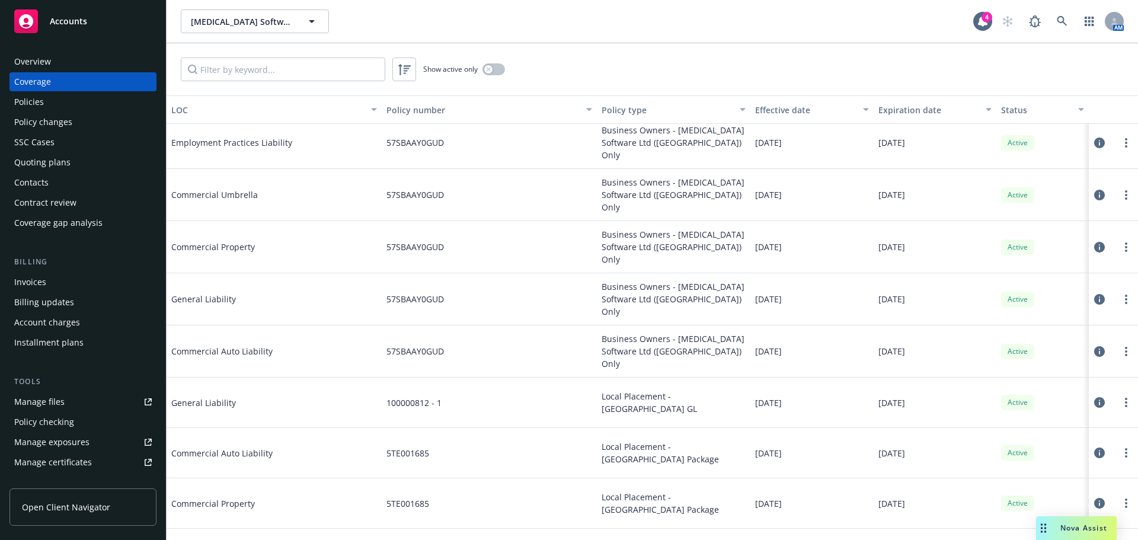
click at [1094, 346] on icon at bounding box center [1099, 351] width 11 height 11
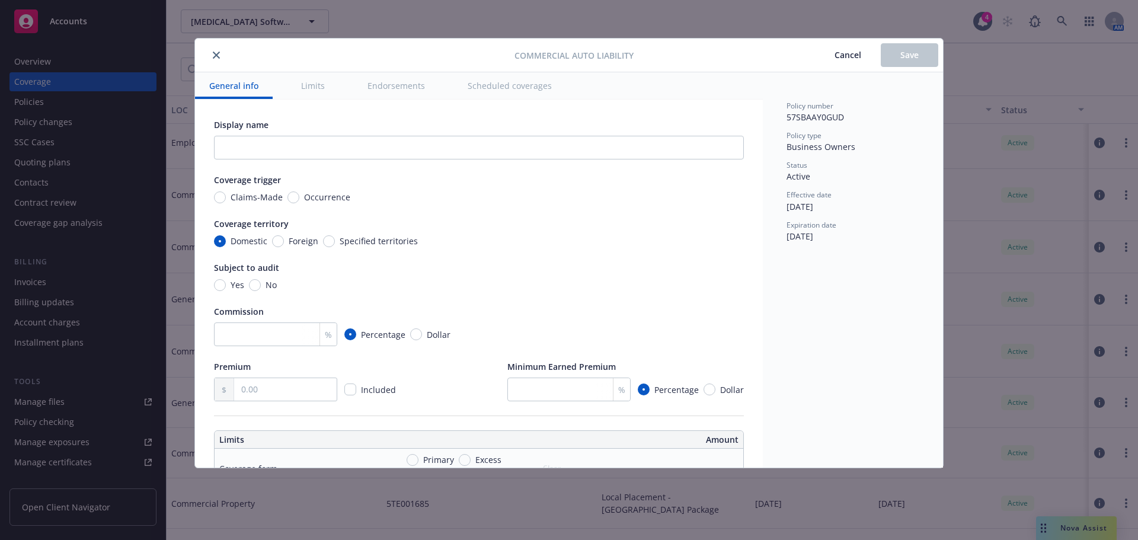
click at [218, 55] on icon "close" at bounding box center [216, 55] width 7 height 7
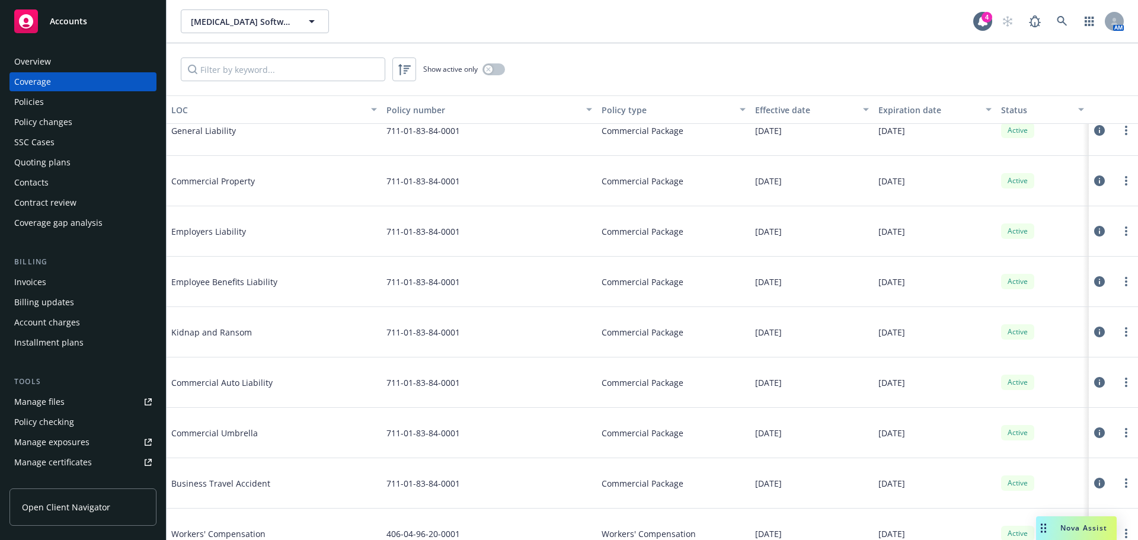
scroll to position [593, 0]
click at [1094, 379] on icon at bounding box center [1099, 380] width 11 height 11
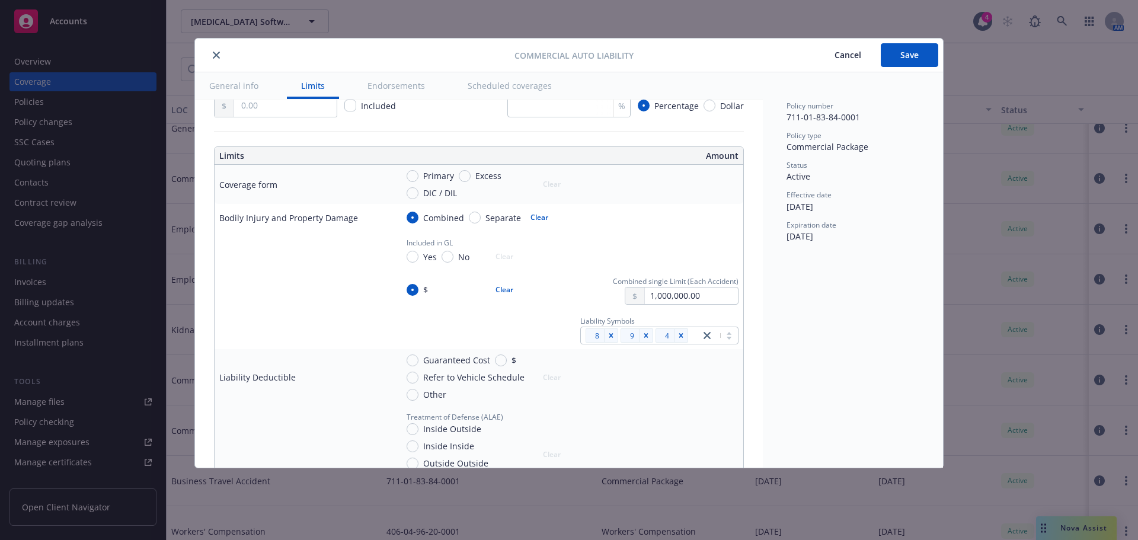
scroll to position [296, 0]
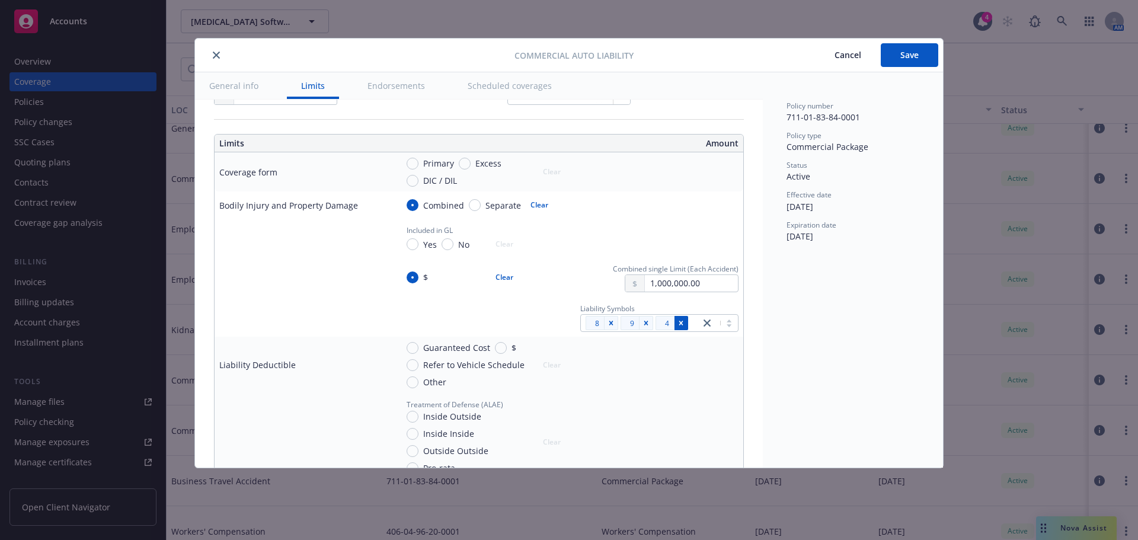
click at [677, 324] on icon "Remove [object Object]" at bounding box center [681, 323] width 8 height 8
click at [907, 58] on span "Save" at bounding box center [910, 54] width 18 height 11
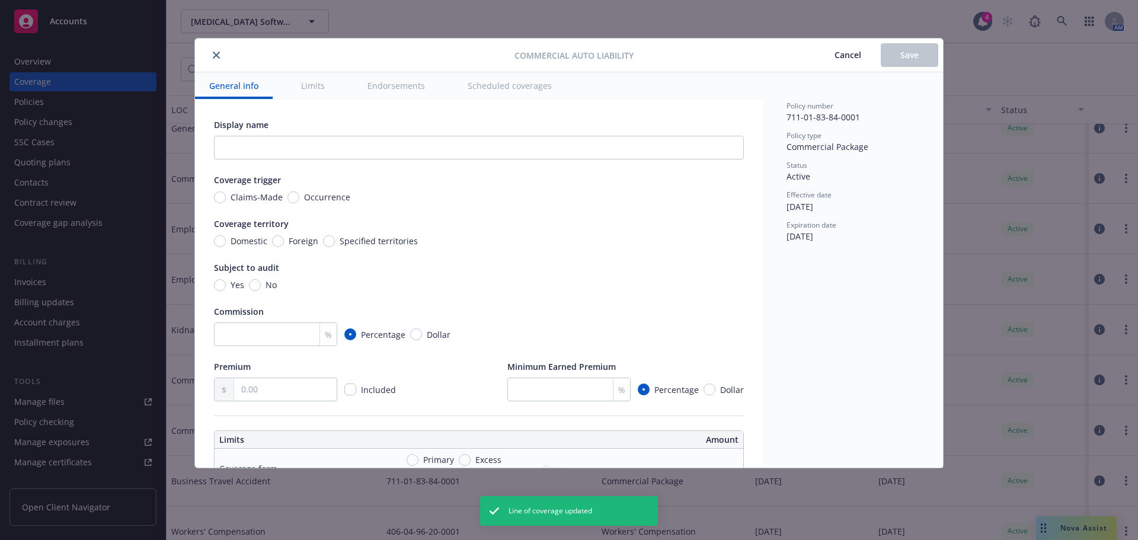
radio input "true"
click at [214, 55] on icon "close" at bounding box center [216, 55] width 7 height 7
